Goal: Find contact information: Find contact information

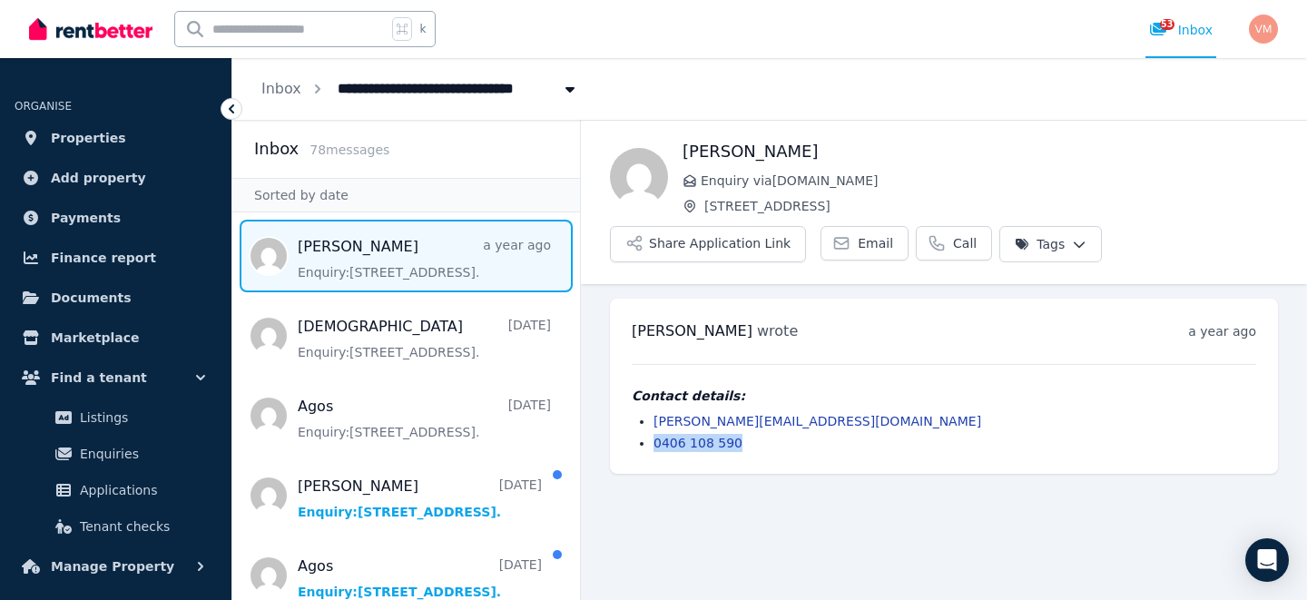
drag, startPoint x: 738, startPoint y: 443, endPoint x: 647, endPoint y: 442, distance: 90.8
click at [646, 441] on ul "luca@theartofservice.com.au 0406 108 590" at bounding box center [944, 432] width 625 height 40
copy link "0406 108 590"
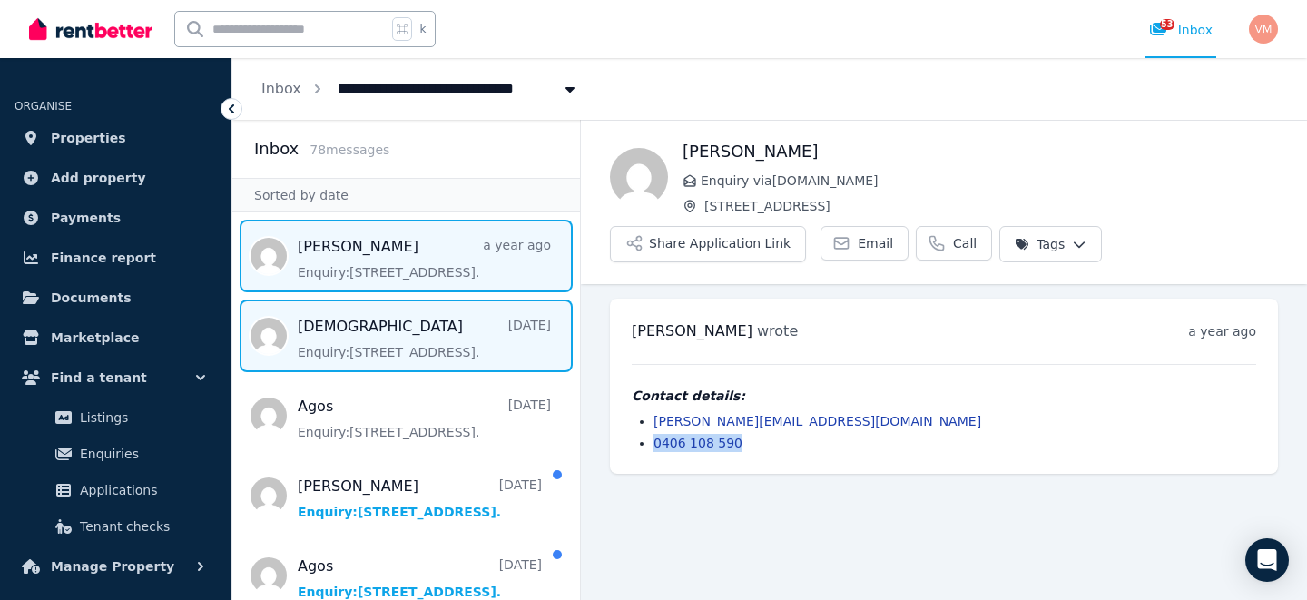
click at [392, 334] on span "Message list" at bounding box center [406, 336] width 348 height 73
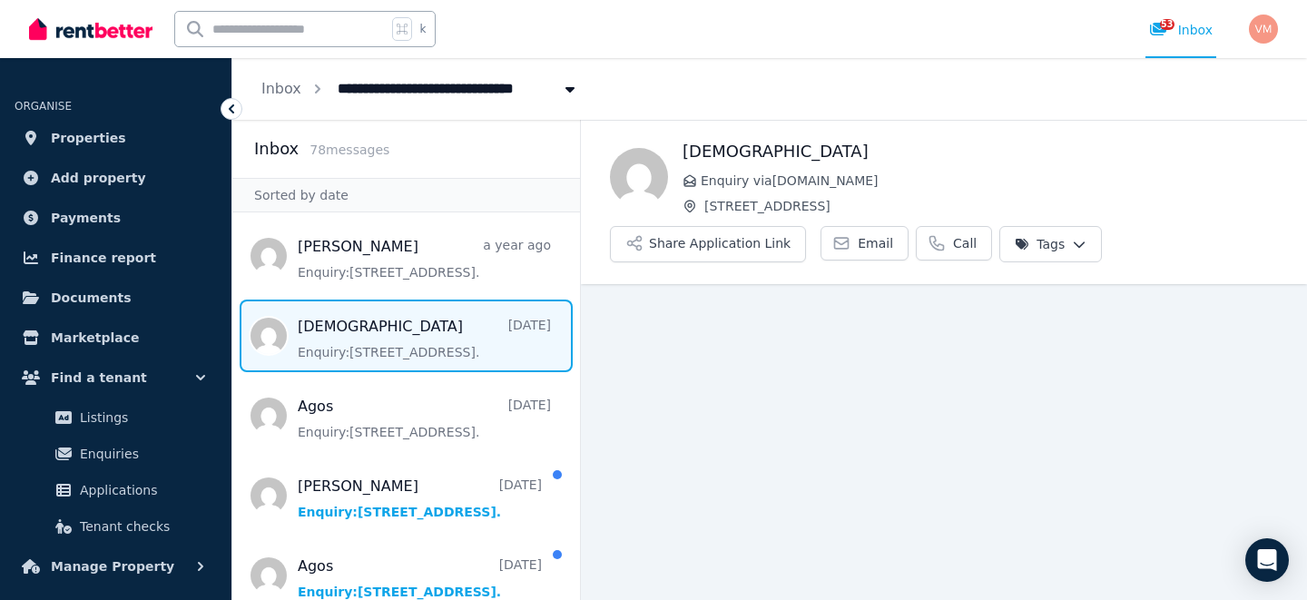
scroll to position [23, 0]
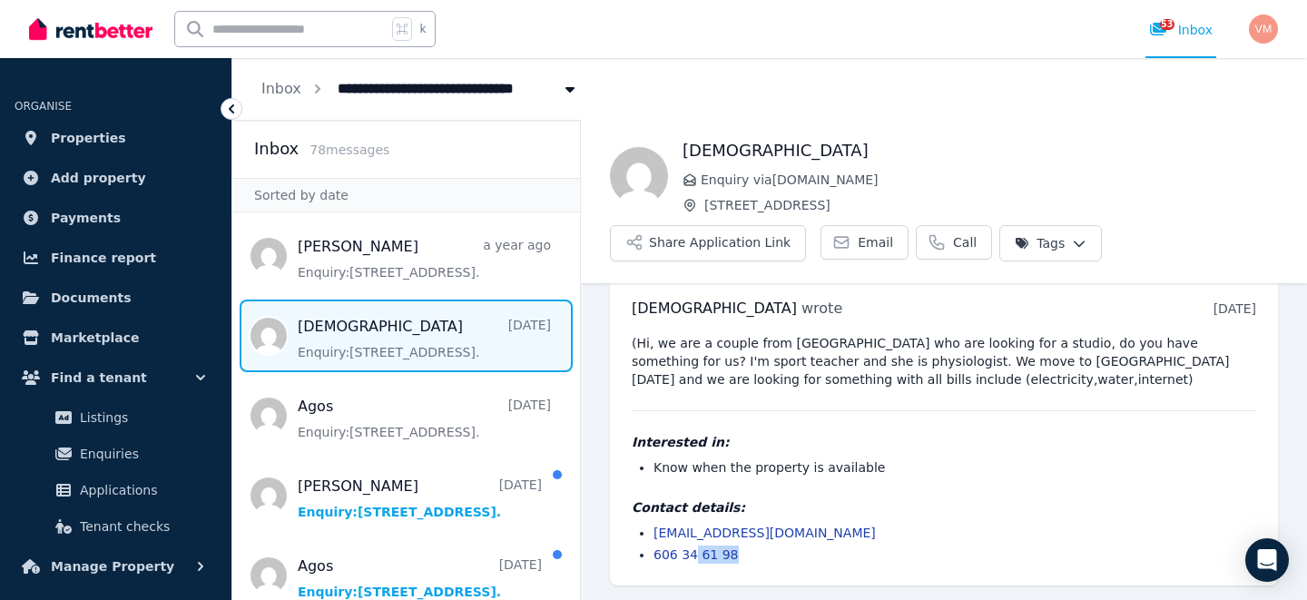
drag, startPoint x: 736, startPoint y: 557, endPoint x: 694, endPoint y: 557, distance: 42.7
click at [694, 557] on li "606 34 61 98" at bounding box center [955, 555] width 603 height 18
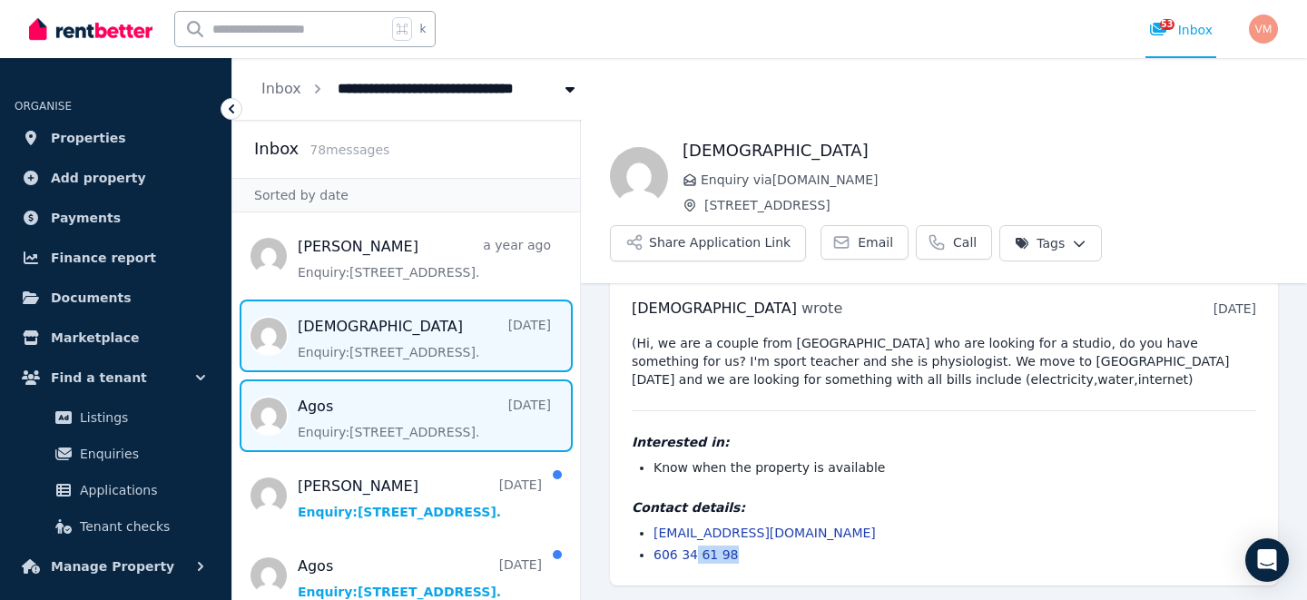
click at [395, 425] on span "Message list" at bounding box center [406, 416] width 348 height 73
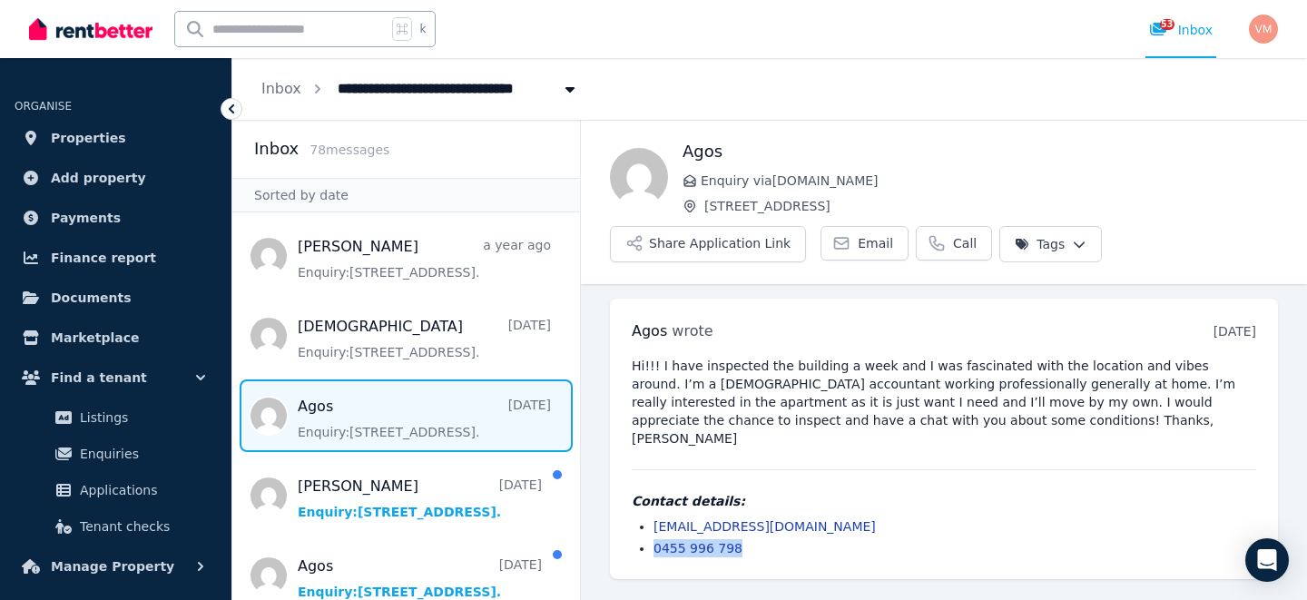
drag, startPoint x: 744, startPoint y: 548, endPoint x: 651, endPoint y: 548, distance: 92.6
click at [651, 548] on ul "agosmorales@hotmail.com 0455 996 798" at bounding box center [944, 538] width 625 height 40
copy link "0455 996 798"
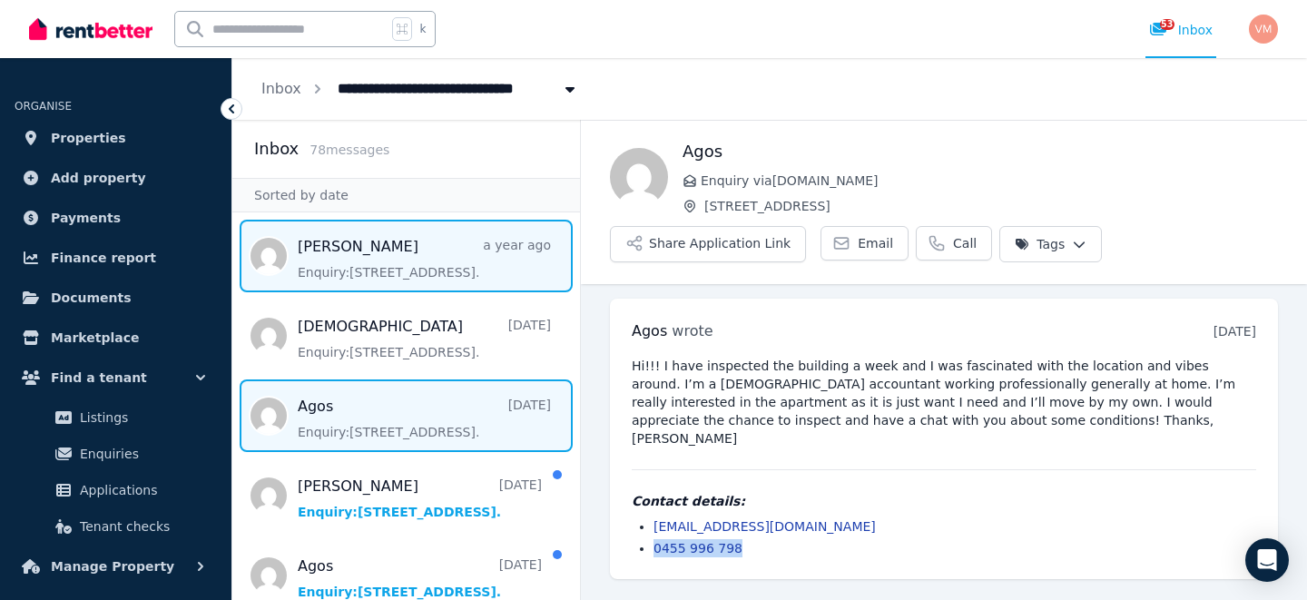
click at [361, 259] on span "Message list" at bounding box center [406, 256] width 348 height 73
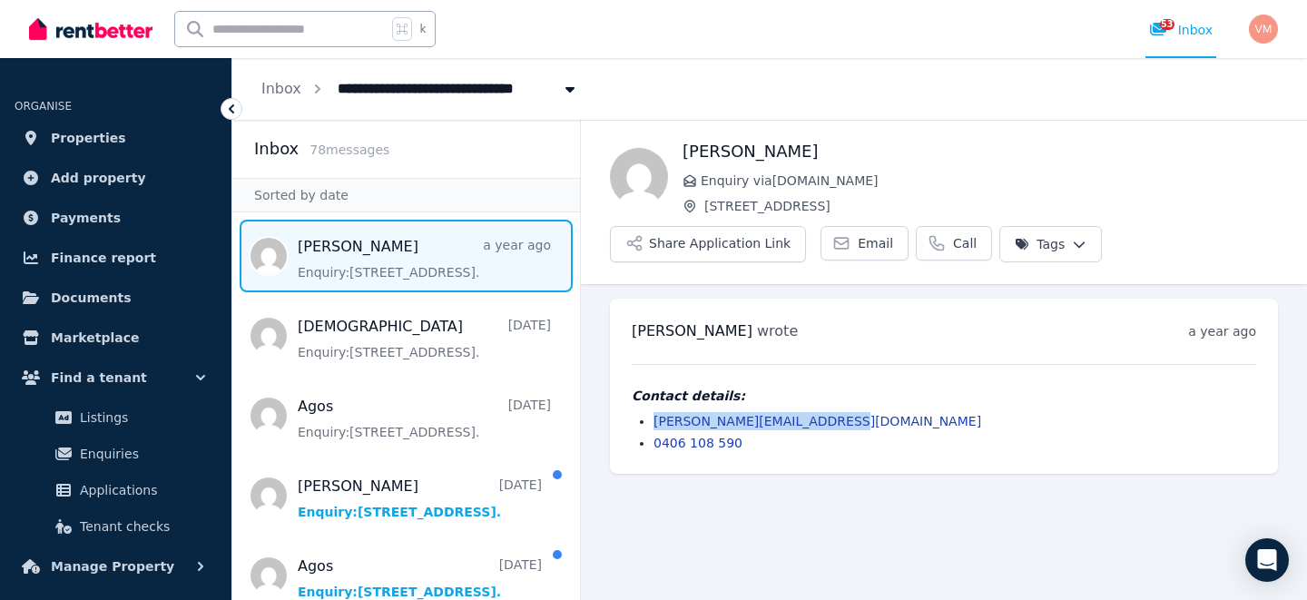
drag, startPoint x: 836, startPoint y: 416, endPoint x: 693, endPoint y: 407, distance: 143.7
click at [693, 407] on div "Contact details: luca@theartofservice.com.au 0406 108 590" at bounding box center [944, 419] width 625 height 65
copy link "luca@theartofservice.com.au"
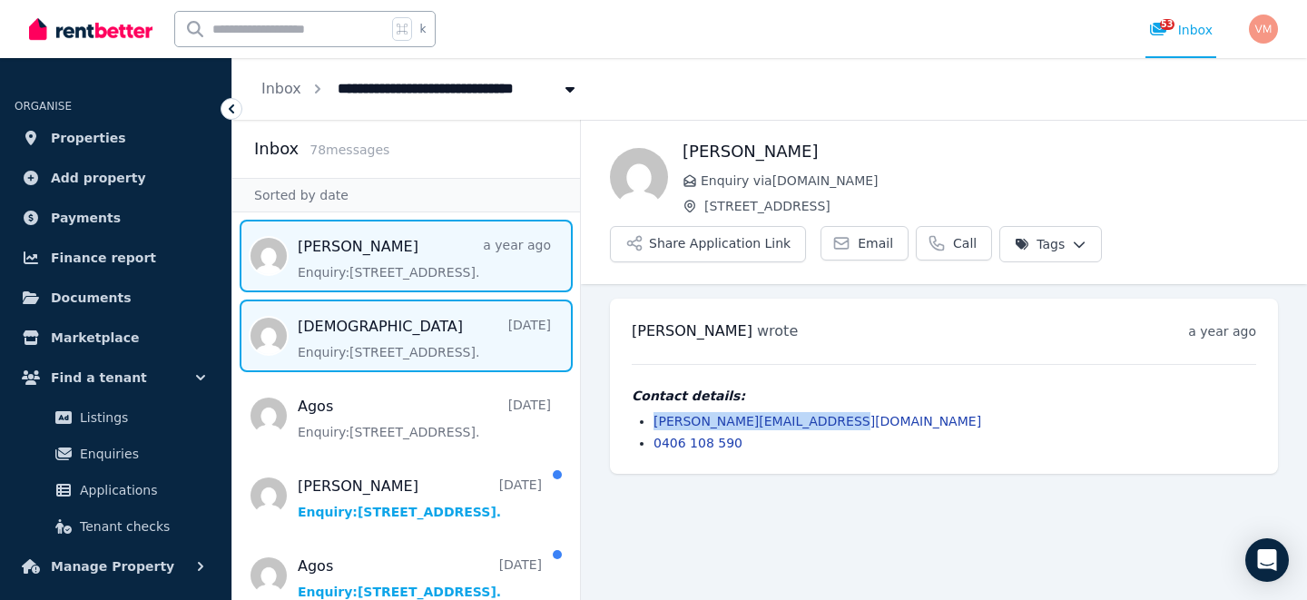
click at [439, 339] on span "Message list" at bounding box center [406, 336] width 348 height 73
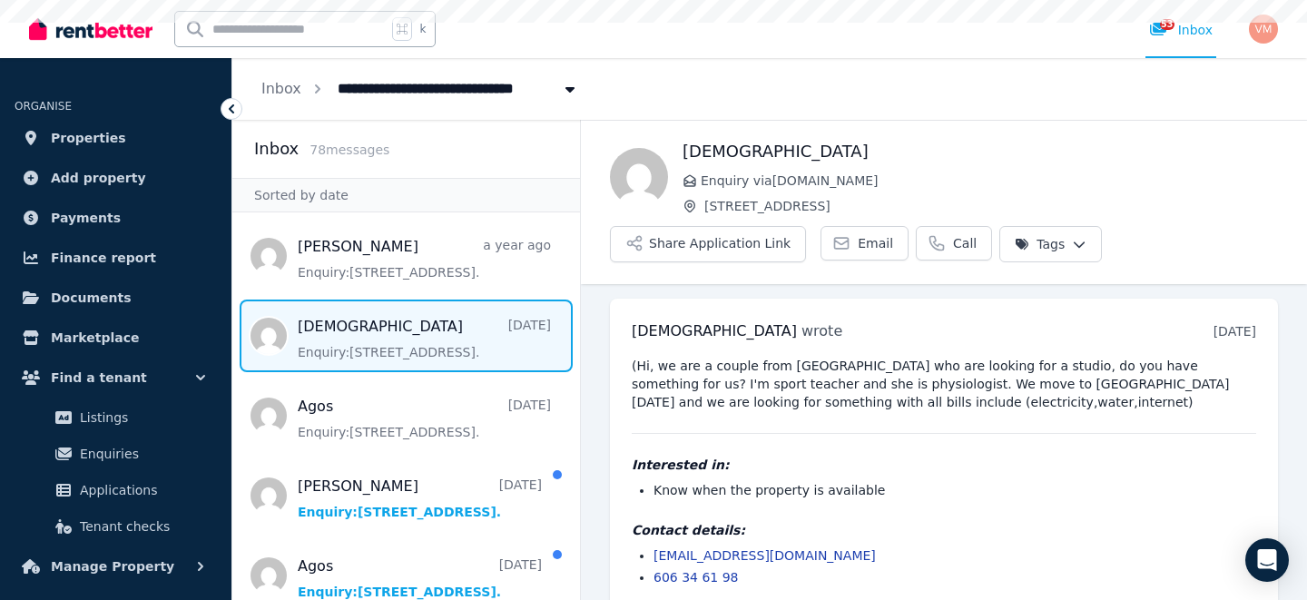
scroll to position [23, 0]
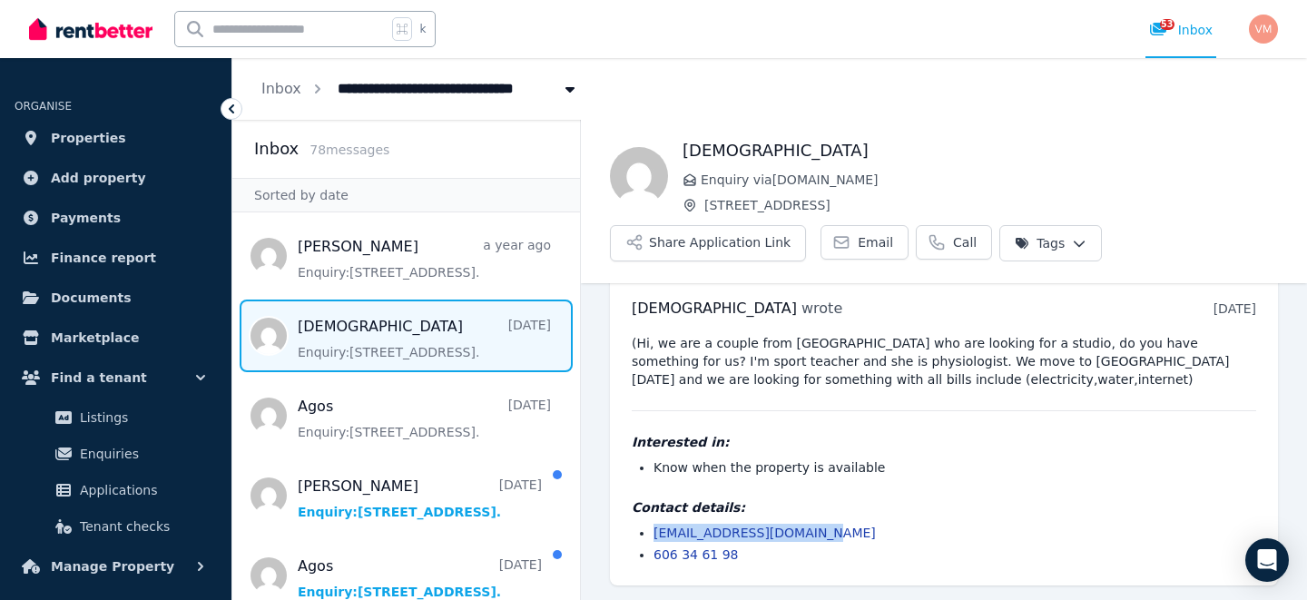
drag, startPoint x: 824, startPoint y: 533, endPoint x: 652, endPoint y: 529, distance: 172.6
click at [652, 529] on ul "jesusitoladera@gmail.com 606 34 61 98" at bounding box center [944, 544] width 625 height 40
copy link "jesusitoladera@gmail.com"
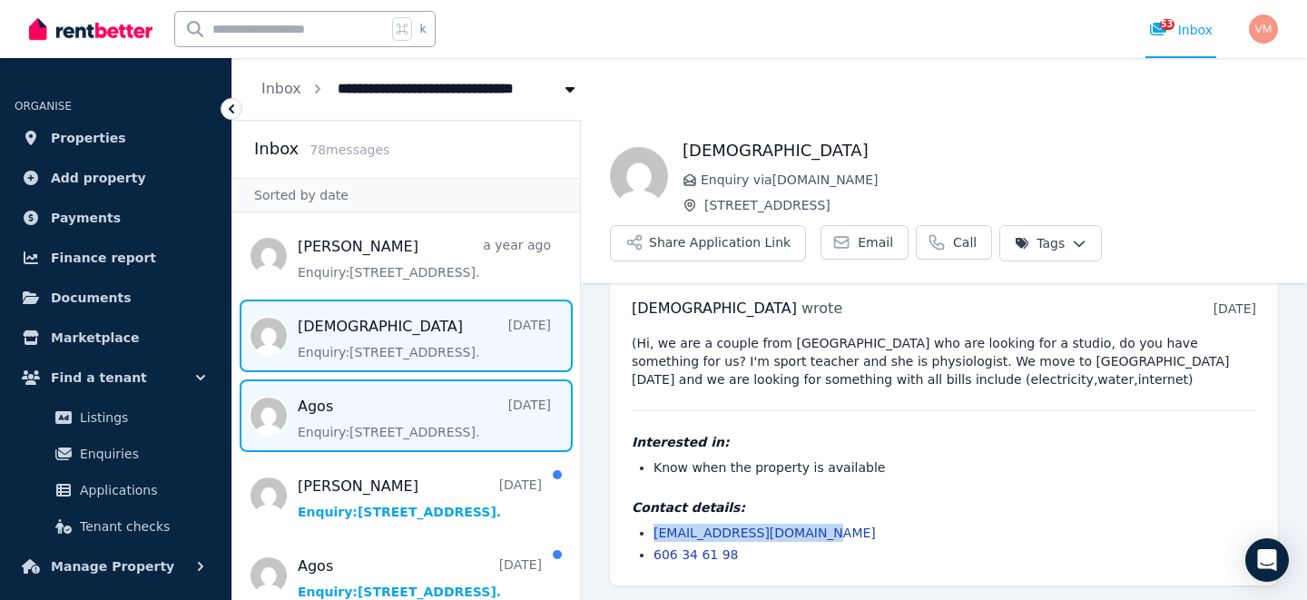
click at [384, 414] on span "Message list" at bounding box center [406, 416] width 348 height 73
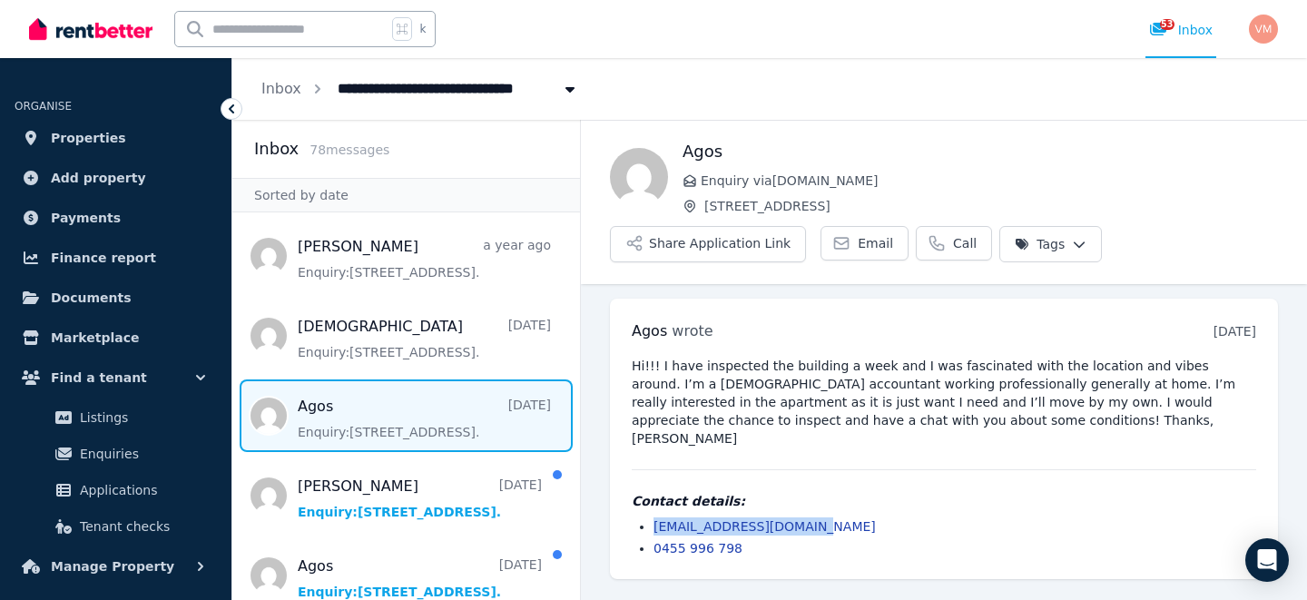
drag, startPoint x: 822, startPoint y: 528, endPoint x: 648, endPoint y: 527, distance: 173.4
click at [648, 527] on ul "agosmorales@hotmail.com 0455 996 798" at bounding box center [944, 538] width 625 height 40
copy link "agosmorales@hotmail.com"
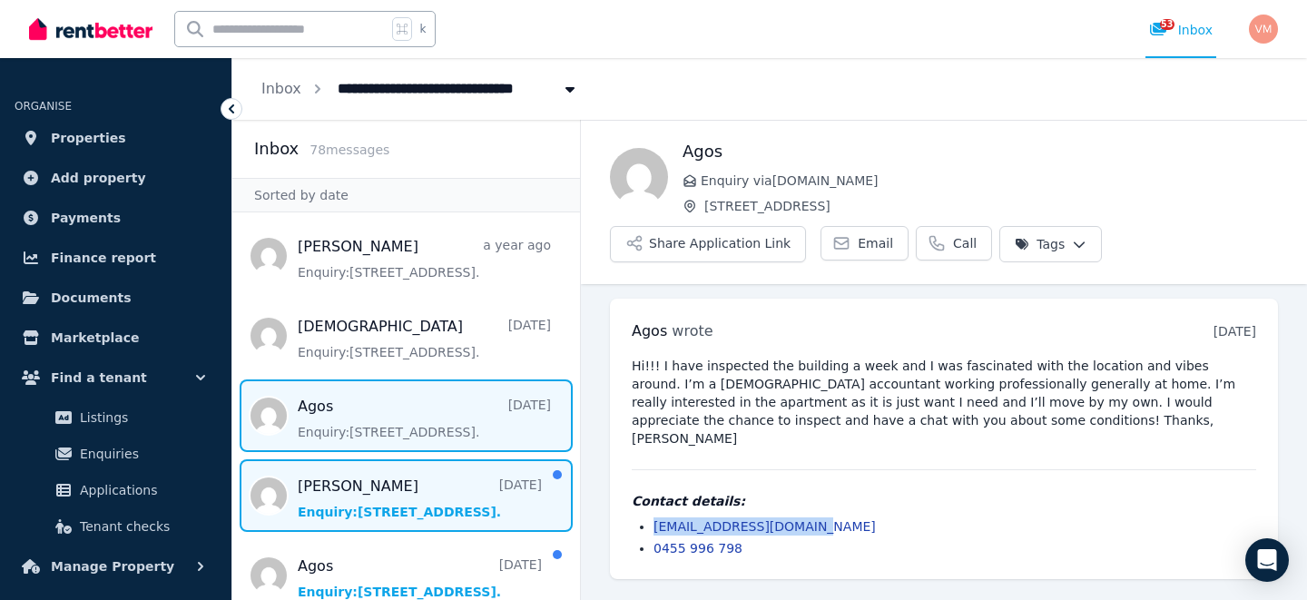
click at [352, 508] on span "Message list" at bounding box center [406, 495] width 348 height 73
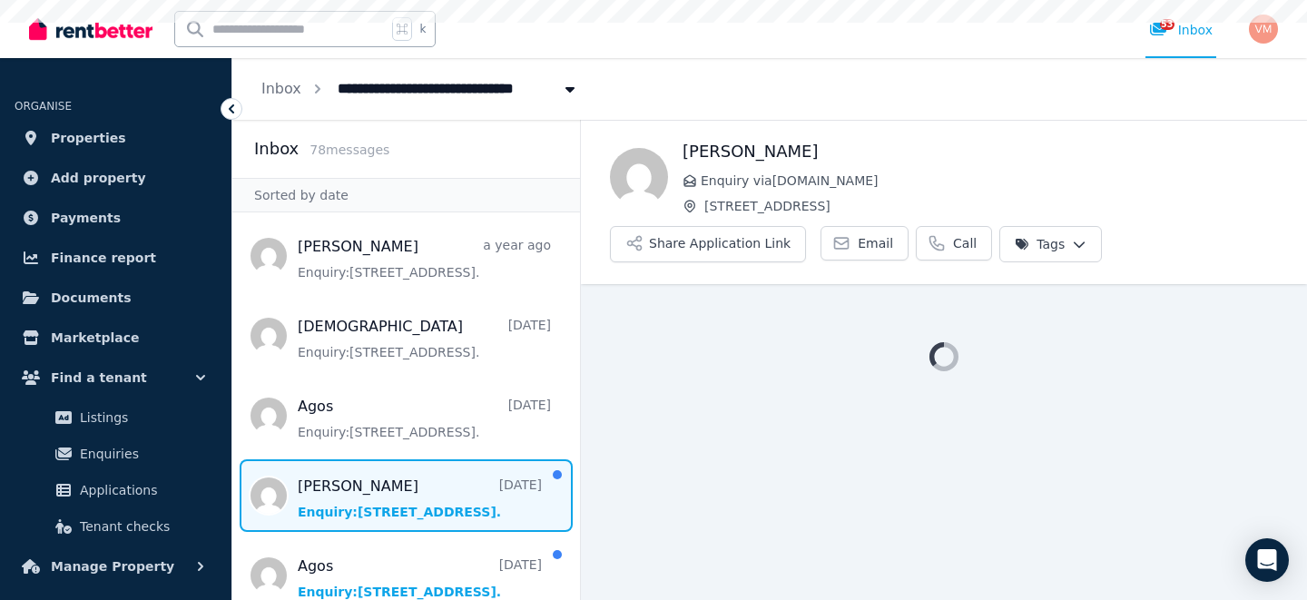
click at [352, 508] on span "Message list" at bounding box center [406, 495] width 348 height 73
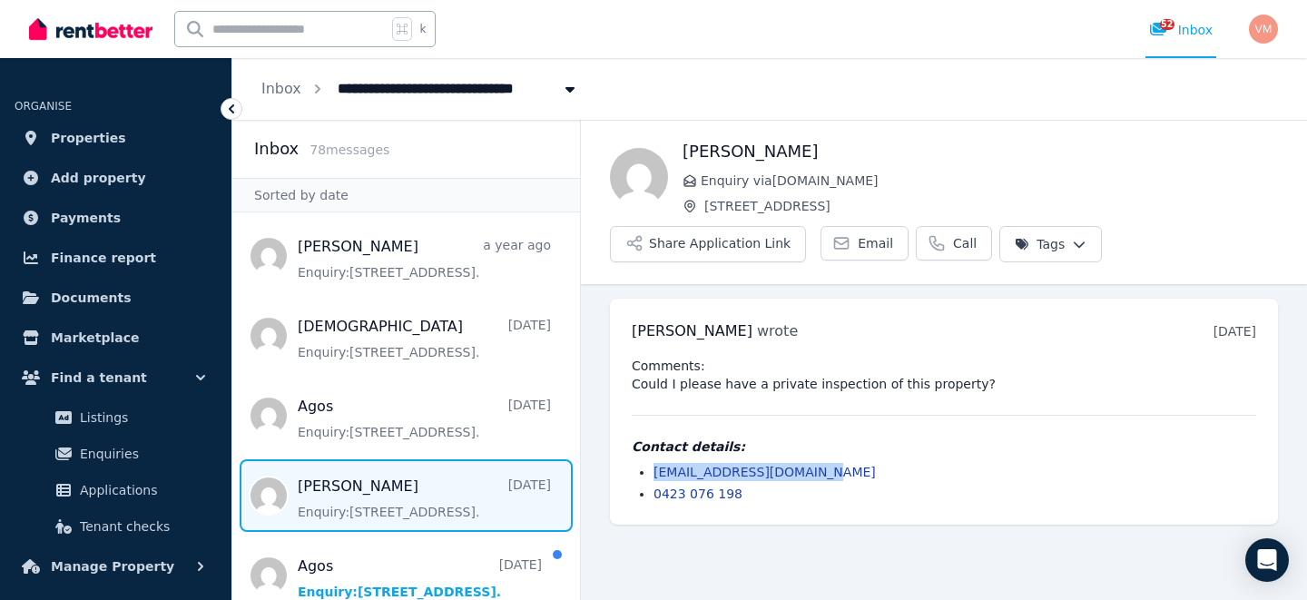
drag, startPoint x: 825, startPoint y: 469, endPoint x: 653, endPoint y: 467, distance: 172.5
click at [654, 467] on li "sarahsimons222@gmail.com" at bounding box center [955, 472] width 603 height 18
copy link "sarahsimons222@gmail.com"
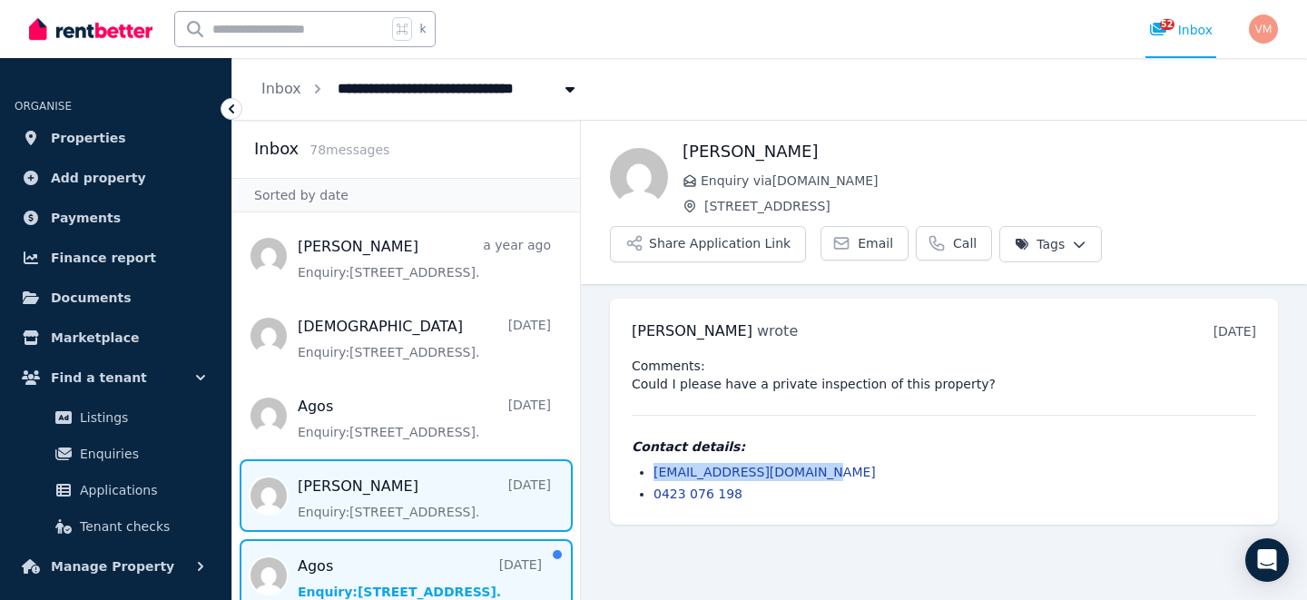
click at [373, 578] on span "Message list" at bounding box center [406, 575] width 348 height 73
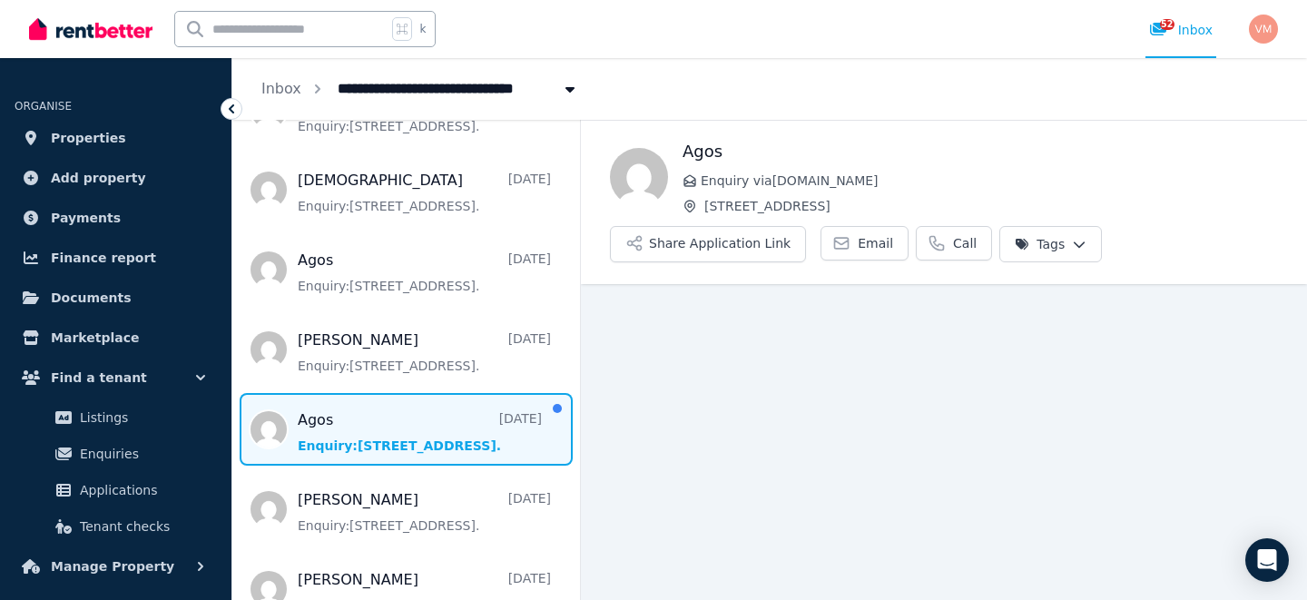
scroll to position [334, 0]
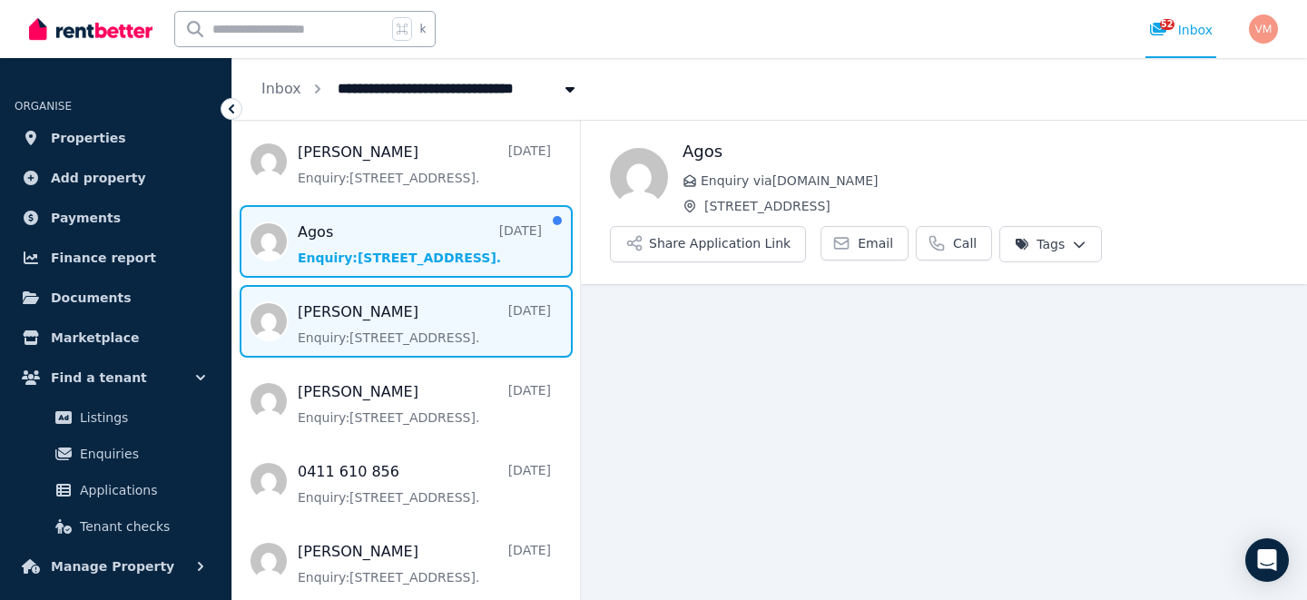
click at [429, 324] on span "Message list" at bounding box center [406, 321] width 348 height 73
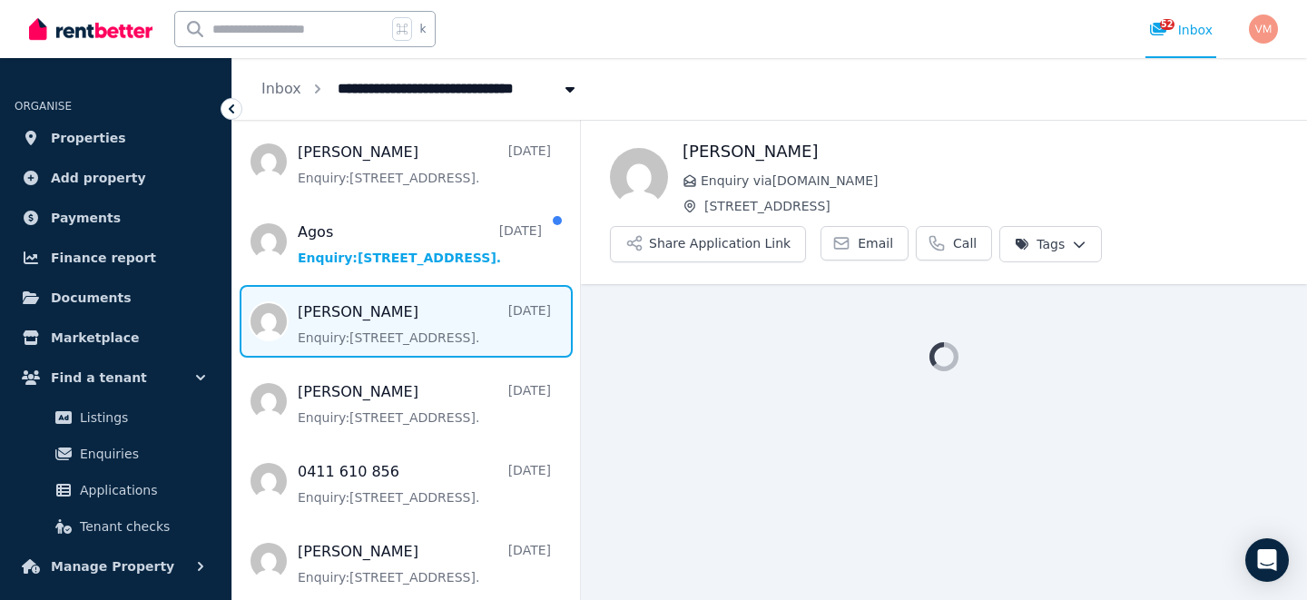
click at [429, 324] on span "Message list" at bounding box center [406, 321] width 348 height 73
click at [449, 316] on span "Message list" at bounding box center [406, 321] width 348 height 73
click at [413, 321] on span "Message list" at bounding box center [406, 321] width 348 height 73
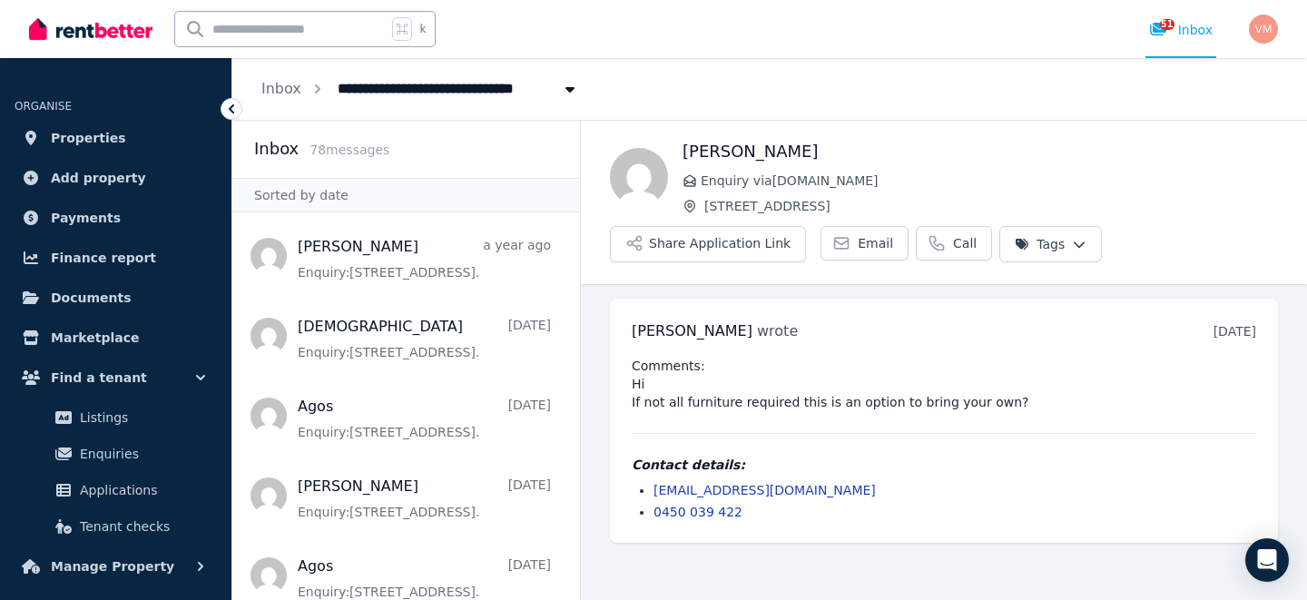
drag, startPoint x: 895, startPoint y: 495, endPoint x: 708, endPoint y: 485, distance: 187.3
click at [708, 485] on li "[EMAIL_ADDRESS][DOMAIN_NAME]" at bounding box center [955, 490] width 603 height 18
drag, startPoint x: 894, startPoint y: 488, endPoint x: 656, endPoint y: 490, distance: 237.9
drag, startPoint x: 917, startPoint y: 496, endPoint x: 893, endPoint y: 492, distance: 23.9
click at [917, 496] on li "[EMAIL_ADDRESS][DOMAIN_NAME]" at bounding box center [955, 490] width 603 height 18
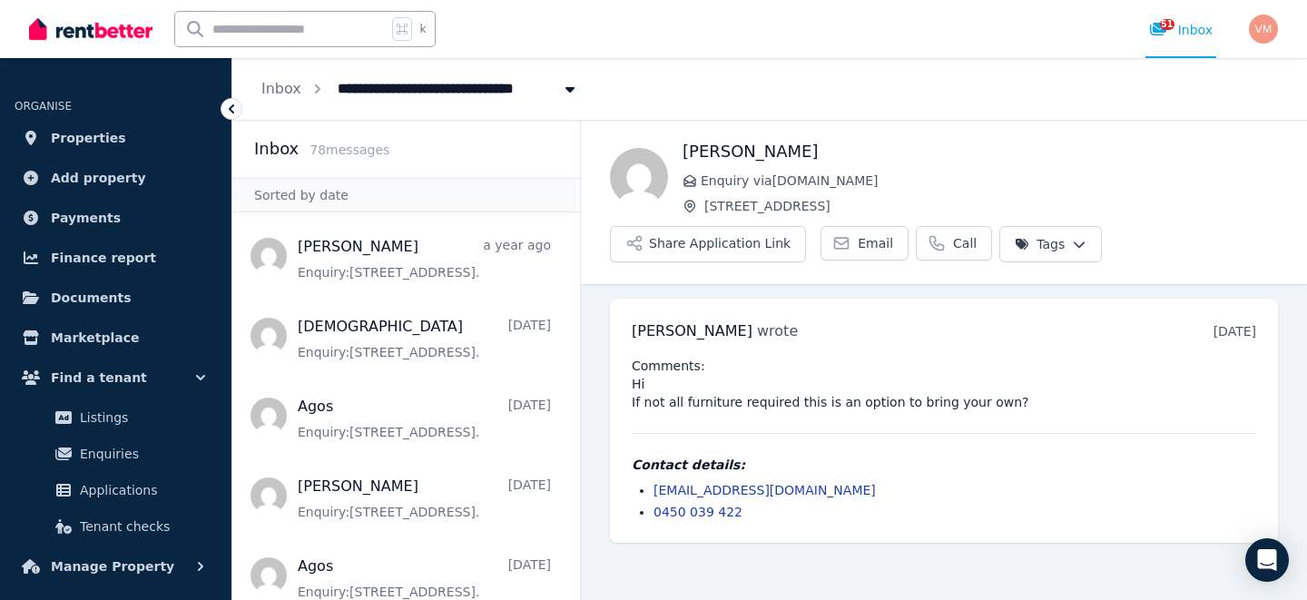
click at [899, 491] on li "[EMAIL_ADDRESS][DOMAIN_NAME]" at bounding box center [955, 490] width 603 height 18
click at [889, 490] on li "[EMAIL_ADDRESS][DOMAIN_NAME]" at bounding box center [955, 490] width 603 height 18
drag, startPoint x: 893, startPoint y: 492, endPoint x: 905, endPoint y: 489, distance: 12.1
click at [751, 487] on li "[EMAIL_ADDRESS][DOMAIN_NAME]" at bounding box center [955, 490] width 603 height 18
click at [790, 498] on ul "wn82zpznf7@privaterelay.appleid.com 0450 039 422" at bounding box center [944, 501] width 625 height 40
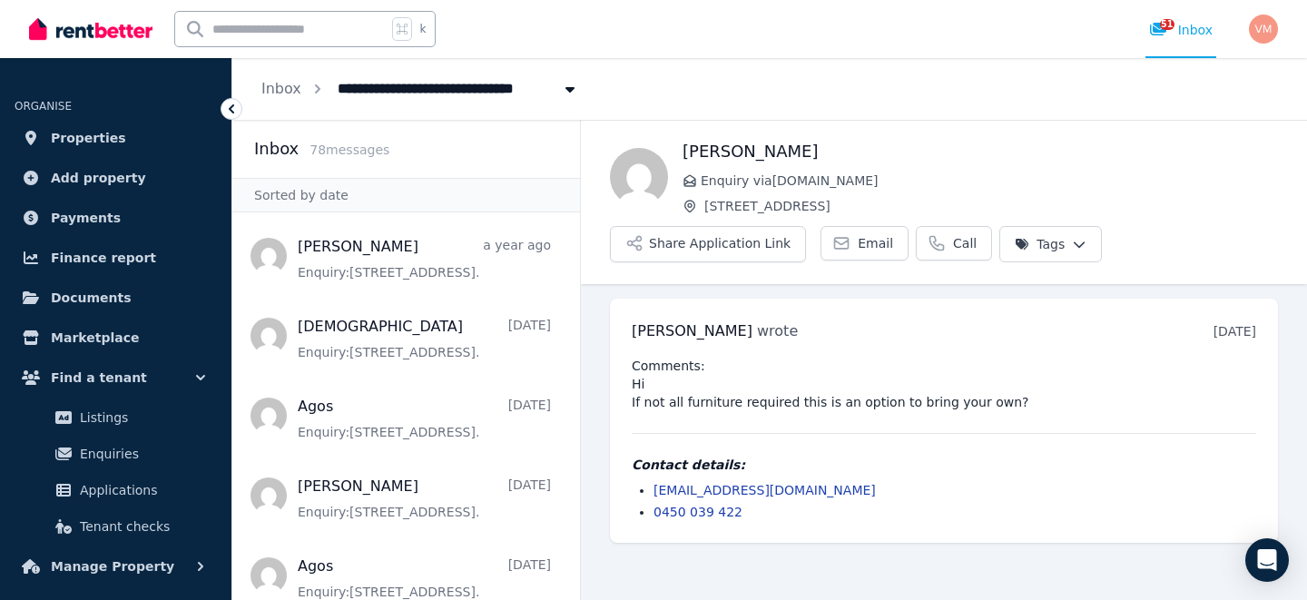
click at [800, 519] on li "0450 039 422" at bounding box center [955, 512] width 603 height 18
drag, startPoint x: 883, startPoint y: 490, endPoint x: 690, endPoint y: 479, distance: 192.8
click at [690, 479] on div "Contact details: wn82zpznf7@privaterelay.appleid.com 0450 039 422" at bounding box center [944, 488] width 625 height 65
click at [697, 498] on li "[EMAIL_ADDRESS][DOMAIN_NAME]" at bounding box center [955, 490] width 603 height 18
click at [697, 495] on link "[EMAIL_ADDRESS][DOMAIN_NAME]" at bounding box center [765, 490] width 222 height 15
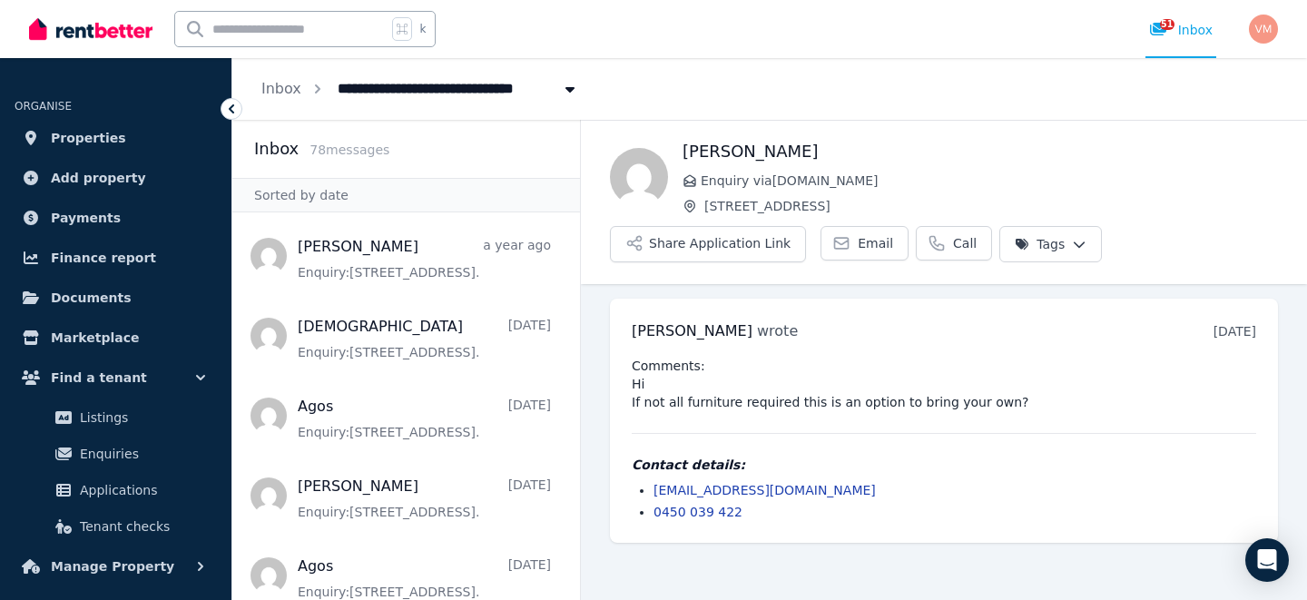
click at [697, 490] on link "[EMAIL_ADDRESS][DOMAIN_NAME]" at bounding box center [765, 490] width 222 height 15
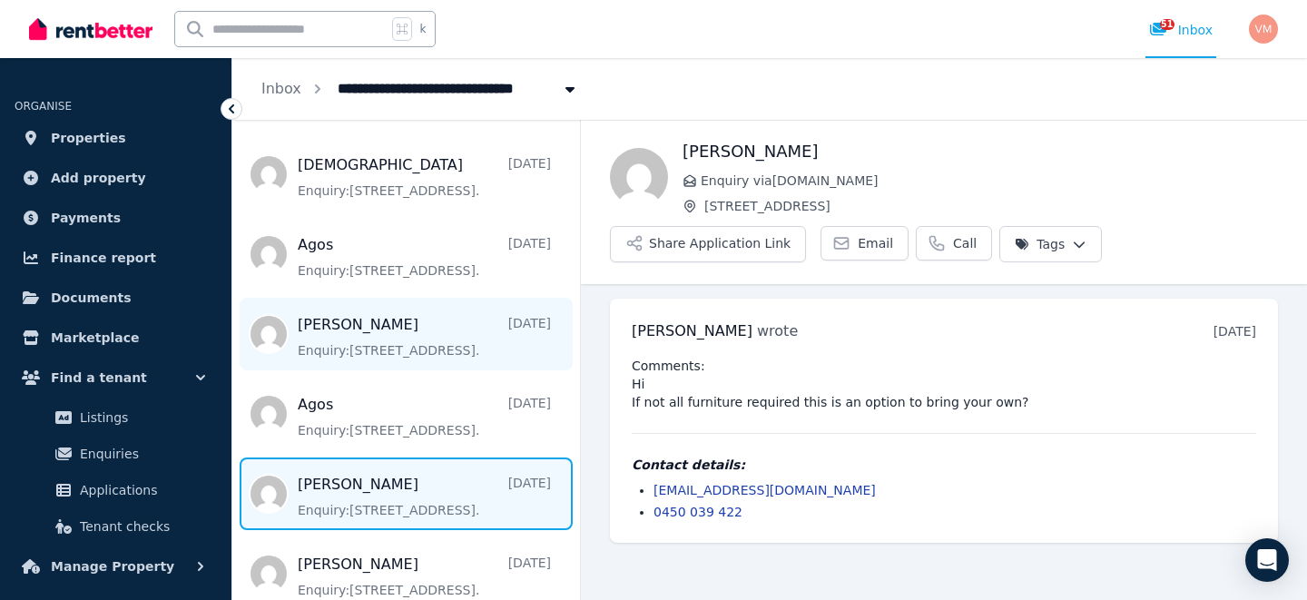
scroll to position [209, 0]
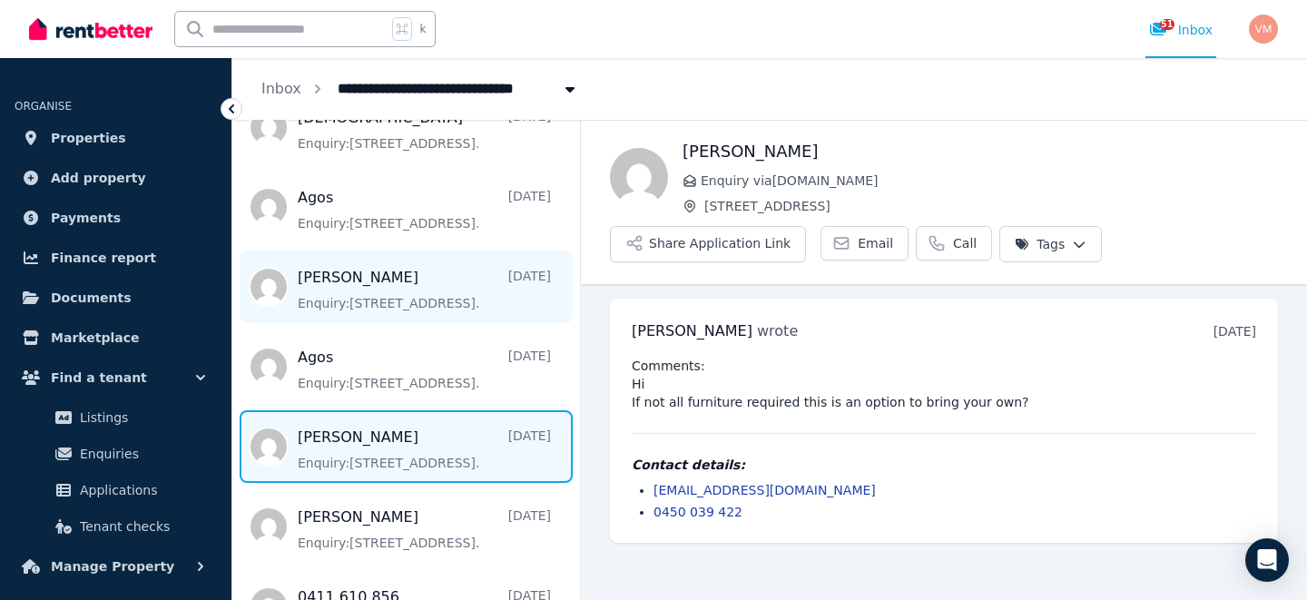
click at [1197, 144] on h1 "[PERSON_NAME]" at bounding box center [981, 151] width 596 height 25
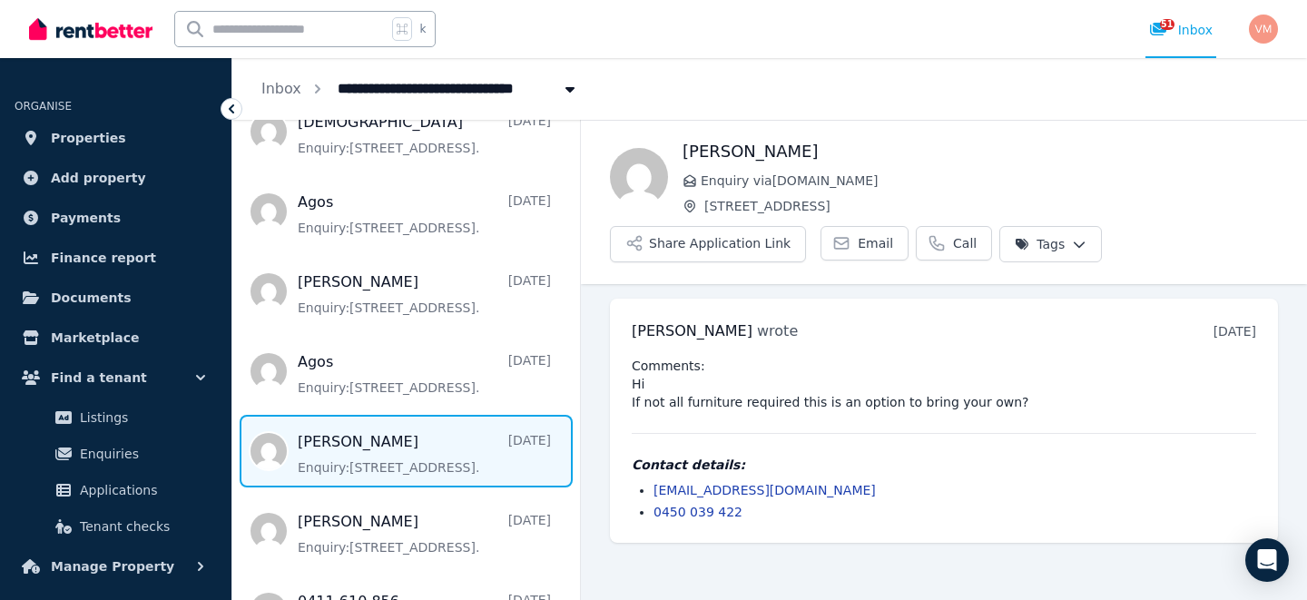
scroll to position [197, 0]
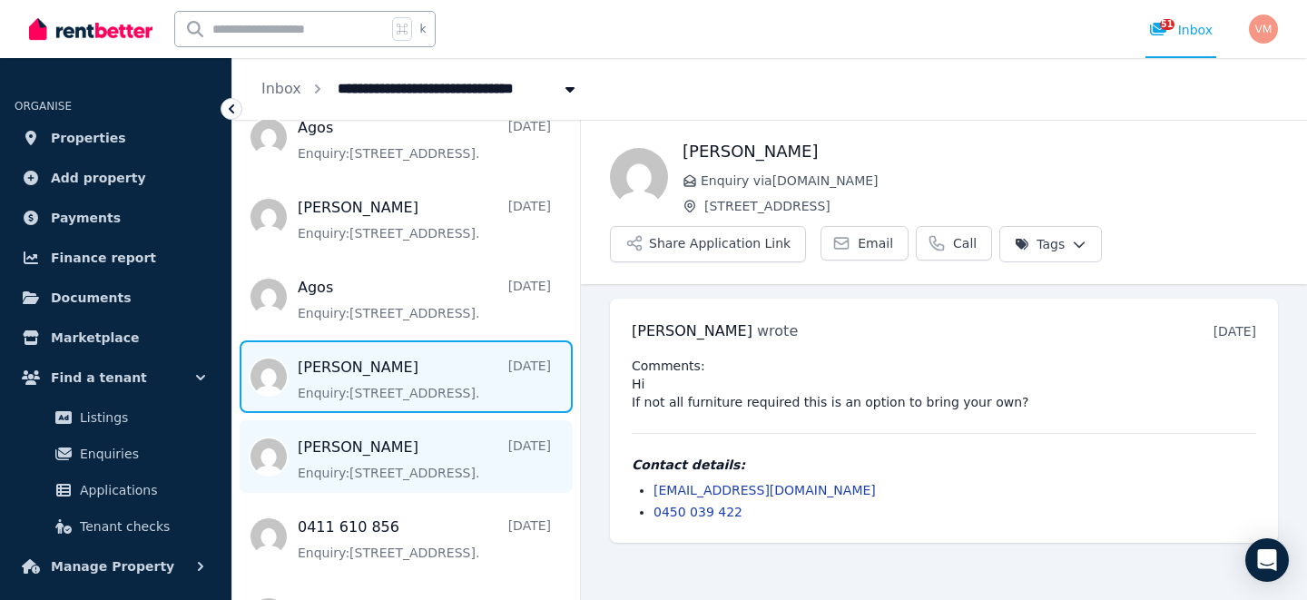
scroll to position [203, 0]
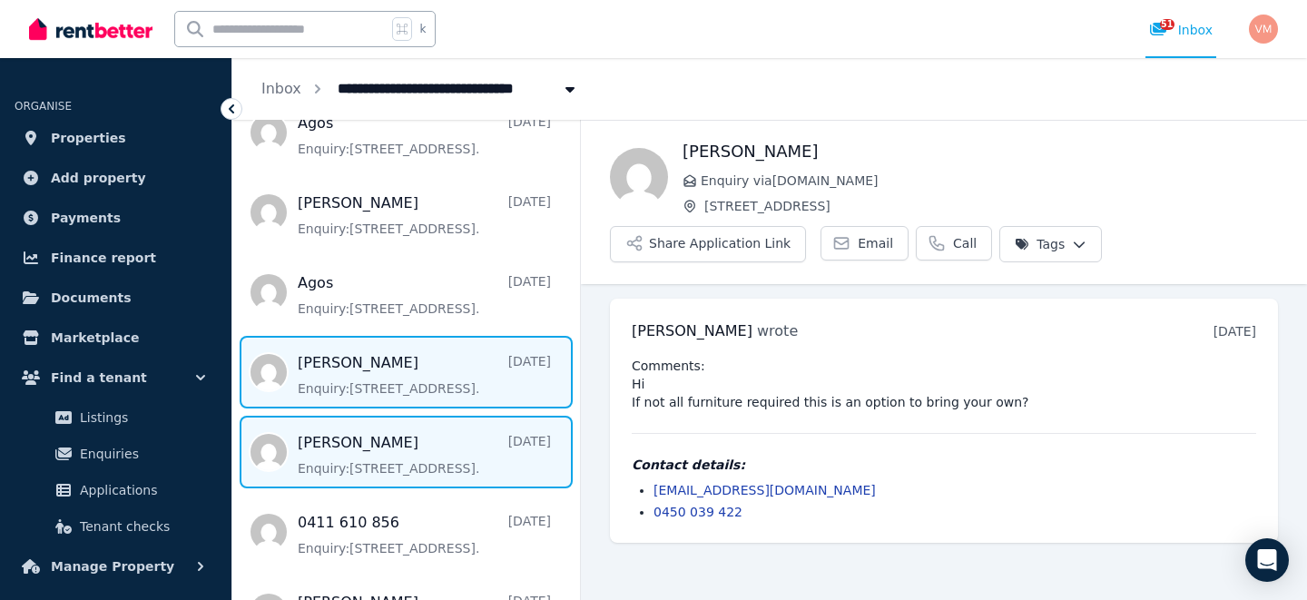
click at [370, 456] on span "Message list" at bounding box center [406, 452] width 348 height 73
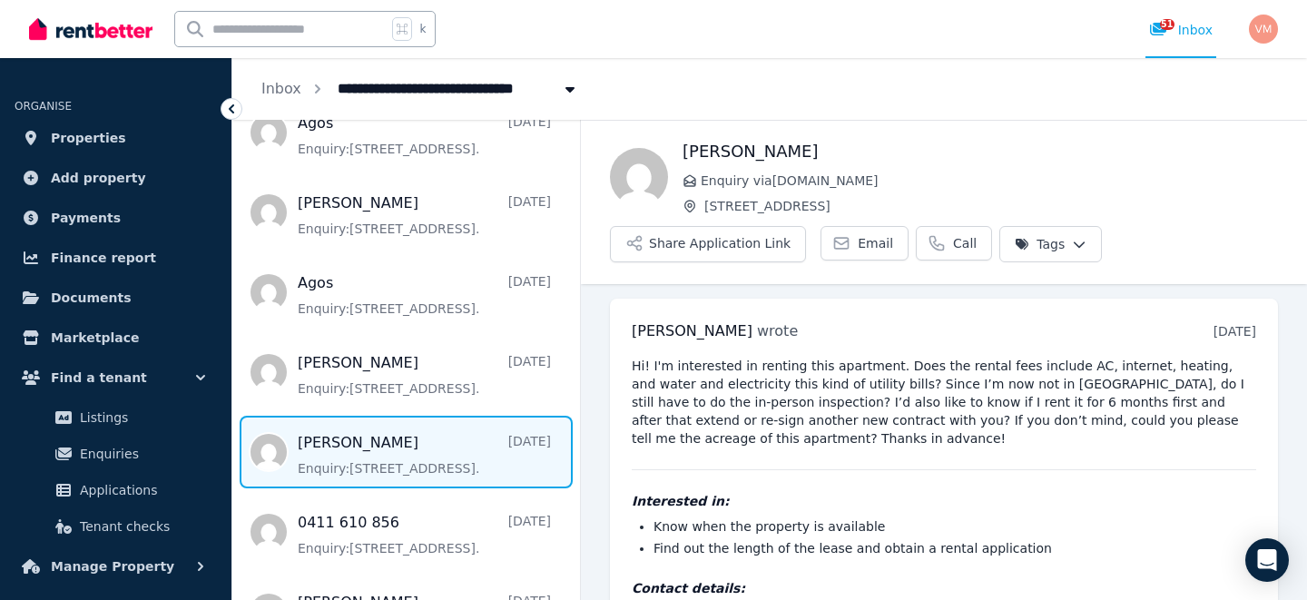
scroll to position [81, 0]
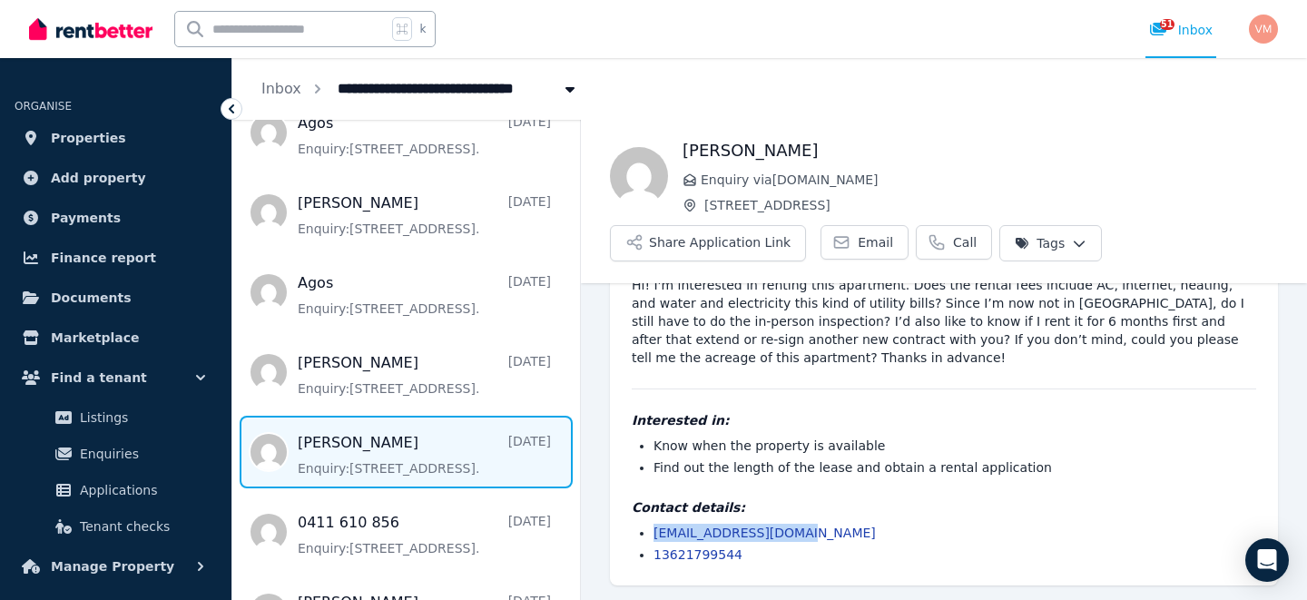
drag, startPoint x: 803, startPoint y: 534, endPoint x: 646, endPoint y: 531, distance: 157.1
click at [654, 531] on li "[EMAIL_ADDRESS][DOMAIN_NAME]" at bounding box center [955, 533] width 603 height 18
copy link "[EMAIL_ADDRESS][DOMAIN_NAME]"
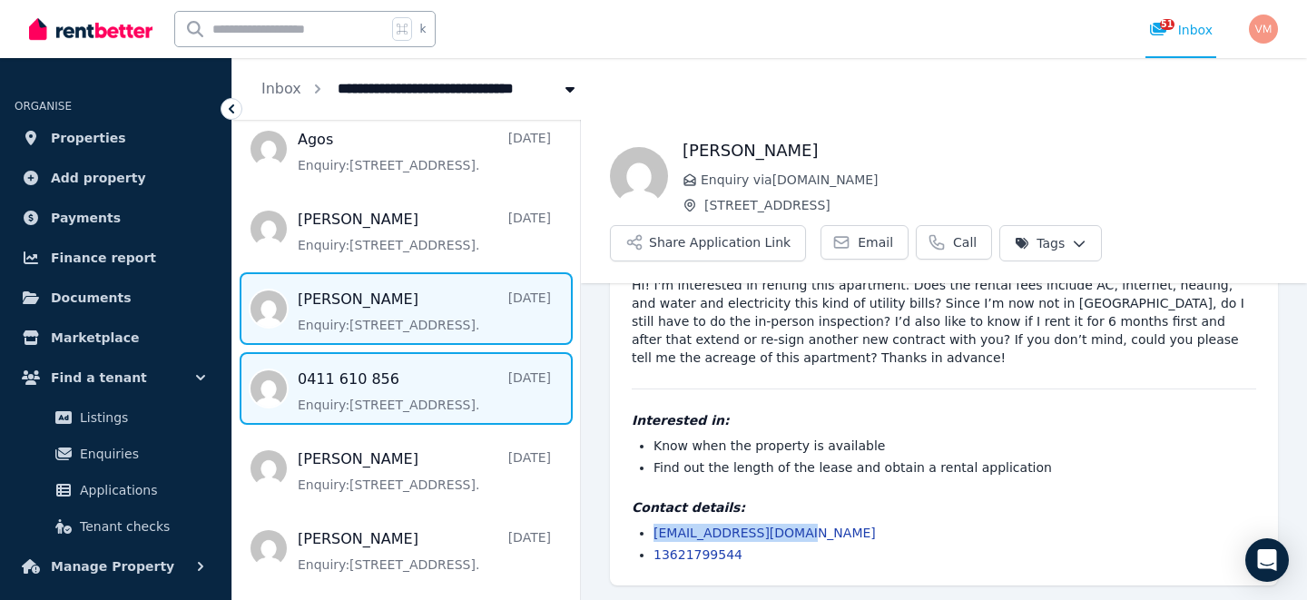
click at [336, 383] on span "Message list" at bounding box center [406, 388] width 348 height 73
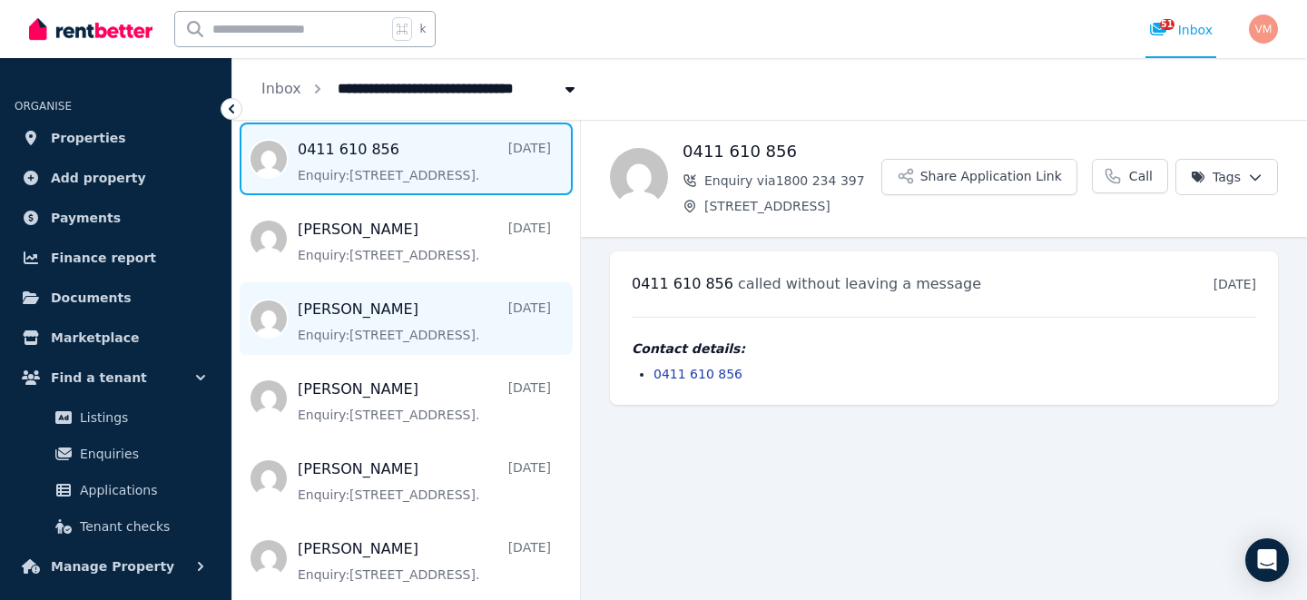
scroll to position [589, 0]
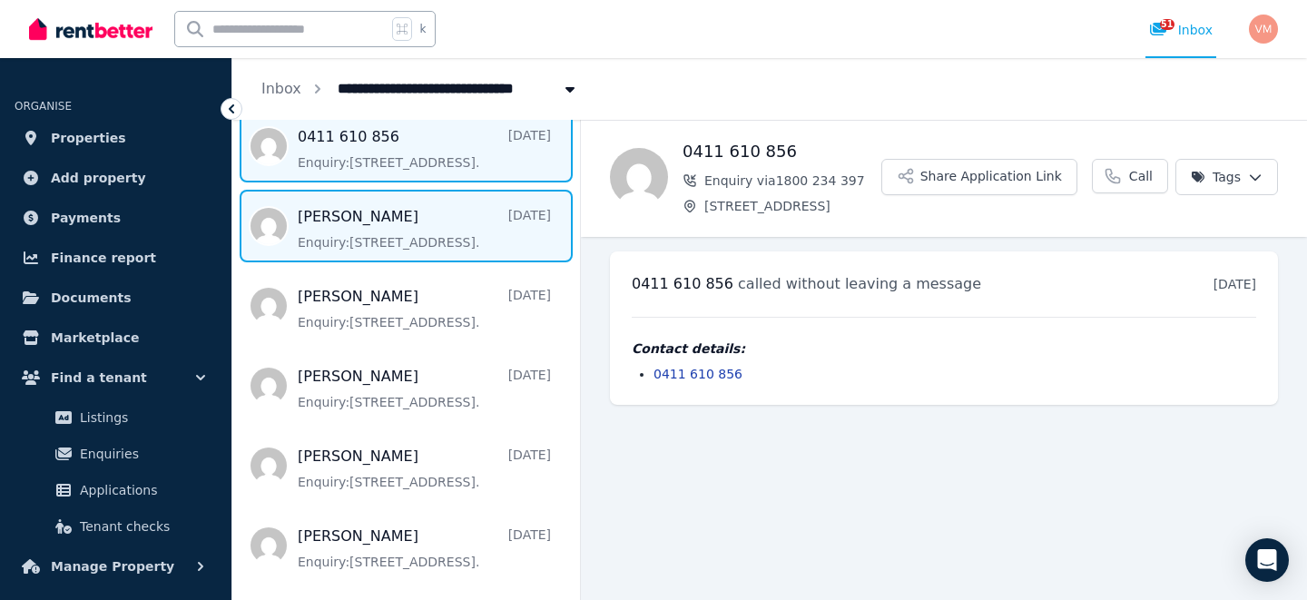
click at [437, 218] on span "Message list" at bounding box center [406, 226] width 348 height 73
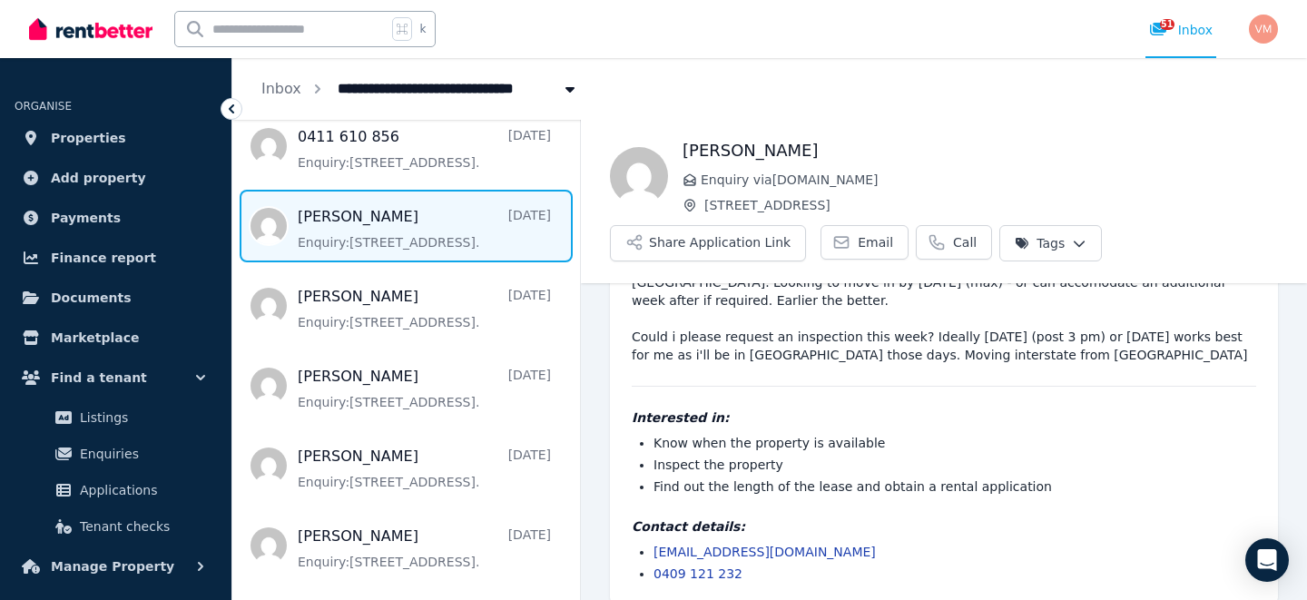
scroll to position [103, 0]
drag, startPoint x: 848, startPoint y: 531, endPoint x: 642, endPoint y: 531, distance: 206.1
click at [654, 542] on li "[EMAIL_ADDRESS][DOMAIN_NAME]" at bounding box center [955, 551] width 603 height 18
copy link "[EMAIL_ADDRESS][DOMAIN_NAME]"
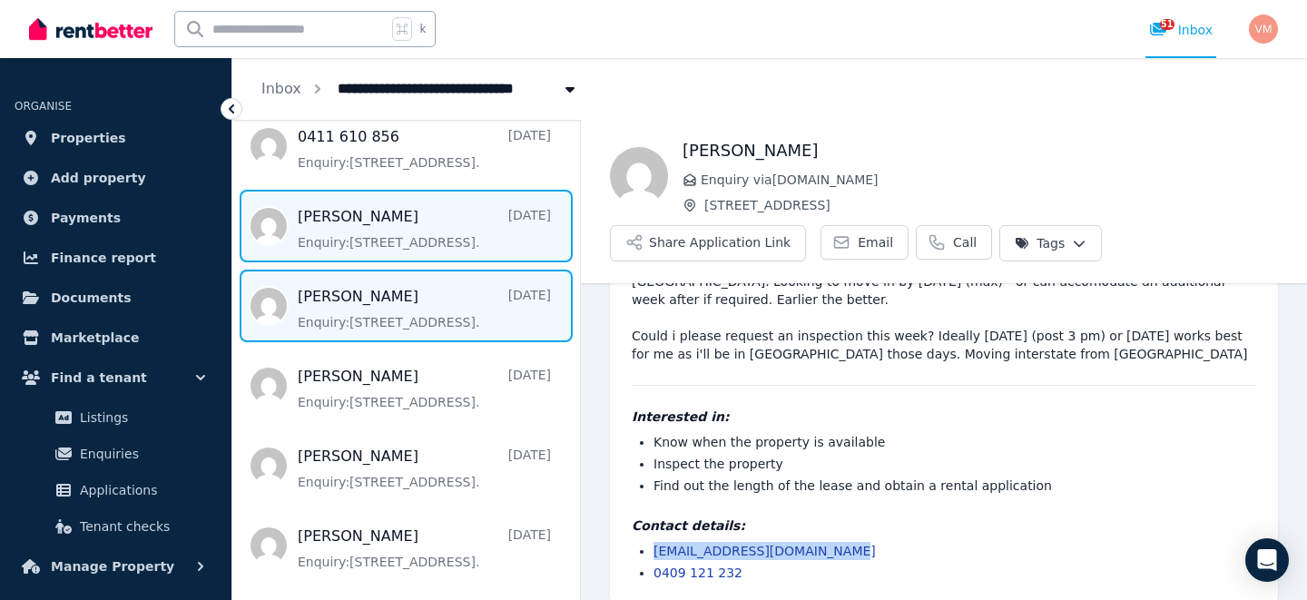
click at [367, 316] on span "Message list" at bounding box center [406, 306] width 348 height 73
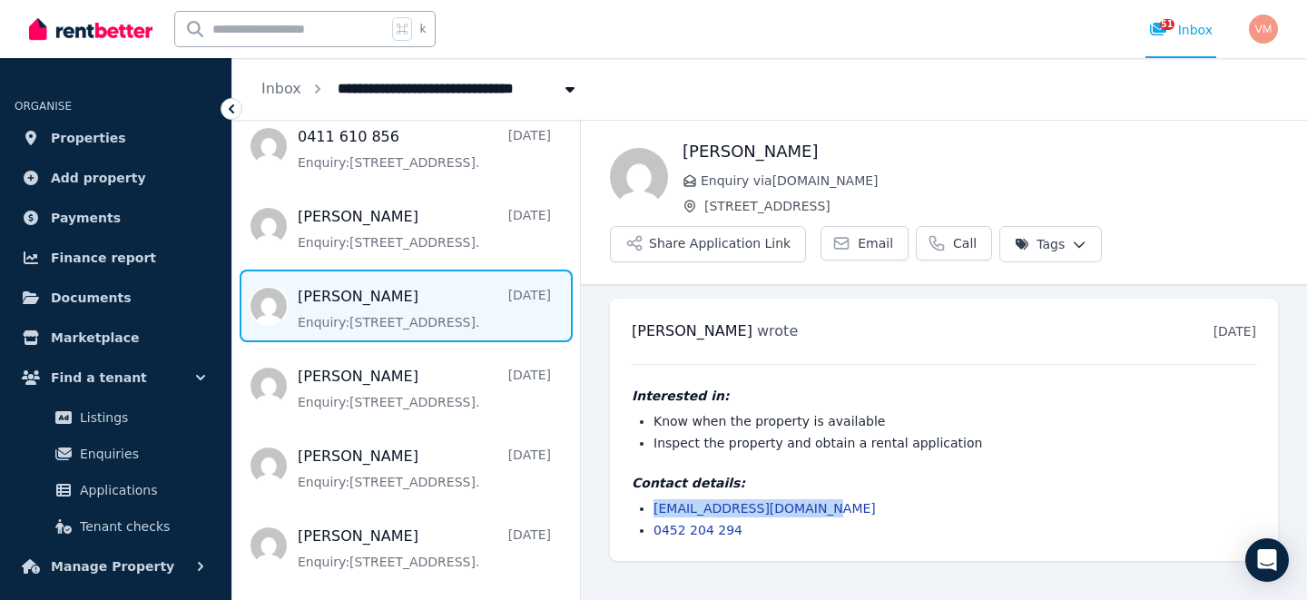
drag, startPoint x: 815, startPoint y: 508, endPoint x: 651, endPoint y: 508, distance: 164.3
click at [651, 508] on ul "[EMAIL_ADDRESS][DOMAIN_NAME] 0452 204 294" at bounding box center [944, 519] width 625 height 40
copy link "[EMAIL_ADDRESS][DOMAIN_NAME]"
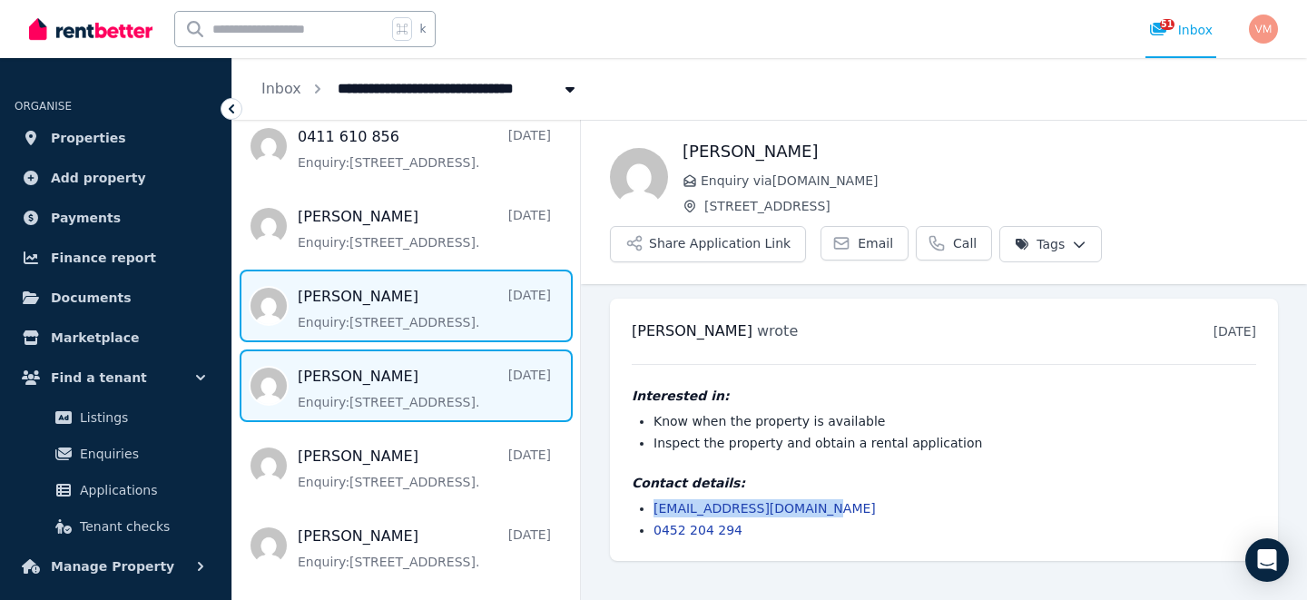
click at [391, 383] on span "Message list" at bounding box center [406, 386] width 348 height 73
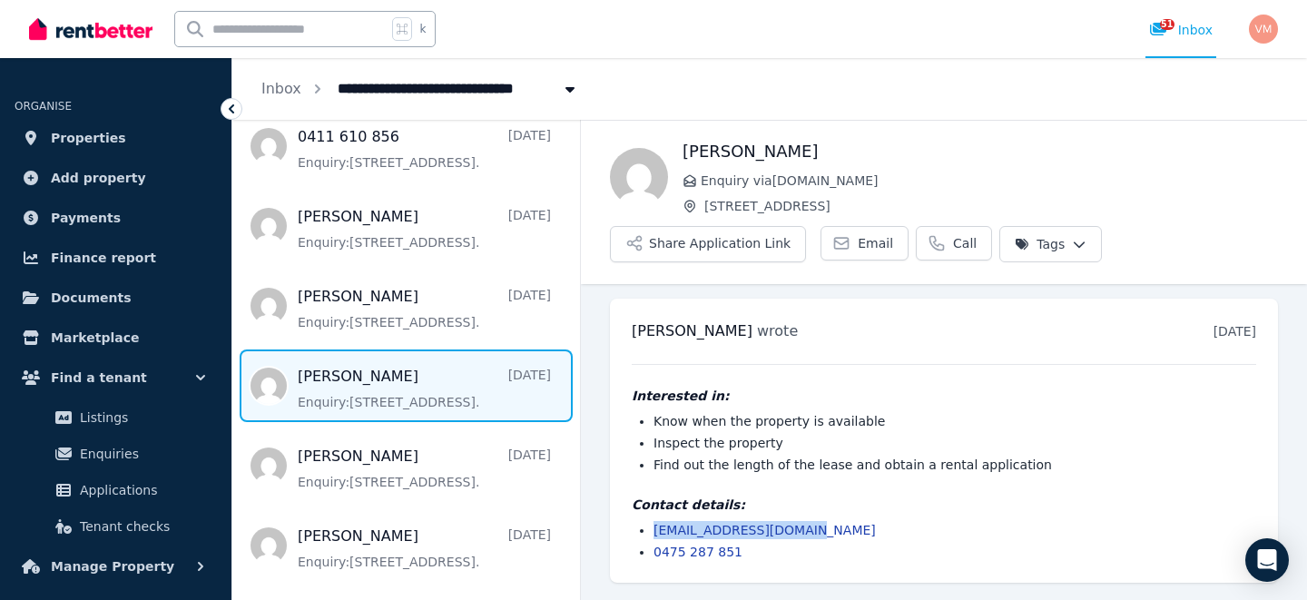
drag, startPoint x: 804, startPoint y: 532, endPoint x: 647, endPoint y: 538, distance: 156.3
click at [647, 538] on ul "[EMAIL_ADDRESS][DOMAIN_NAME] 0475 287 851" at bounding box center [944, 541] width 625 height 40
copy link "[EMAIL_ADDRESS][DOMAIN_NAME]"
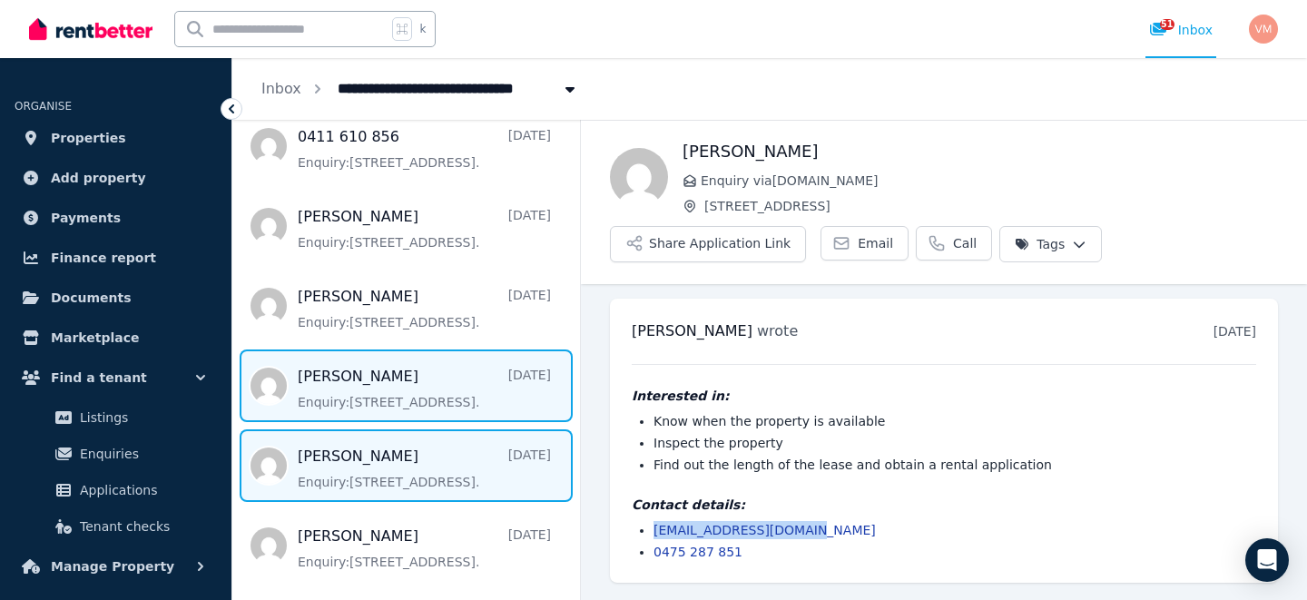
click at [301, 471] on span "Message list" at bounding box center [406, 465] width 348 height 73
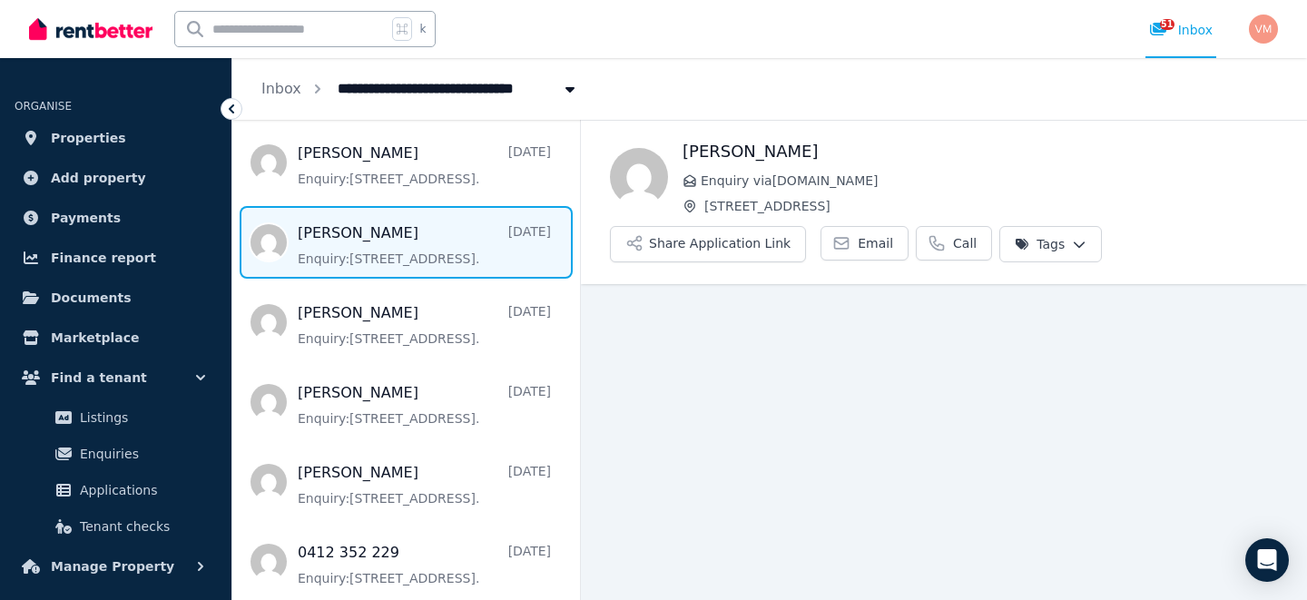
scroll to position [814, 0]
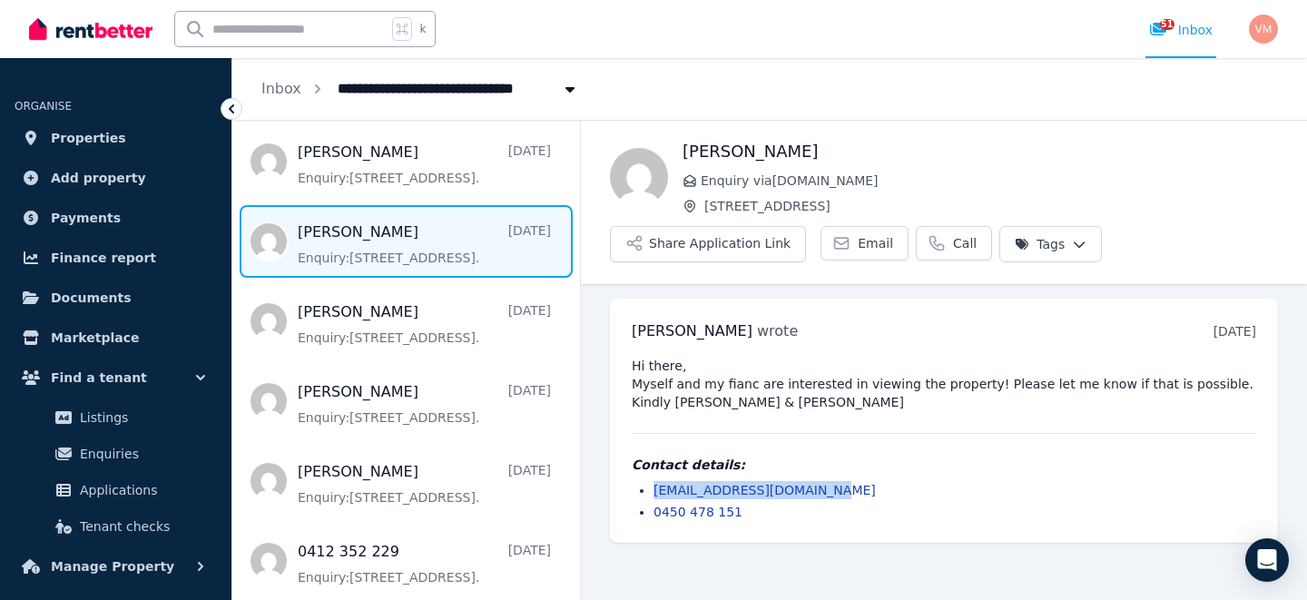
drag, startPoint x: 818, startPoint y: 494, endPoint x: 650, endPoint y: 494, distance: 168.0
click at [650, 494] on ul "[EMAIL_ADDRESS][DOMAIN_NAME] 0450 478 151" at bounding box center [944, 501] width 625 height 40
copy link "[EMAIL_ADDRESS][DOMAIN_NAME]"
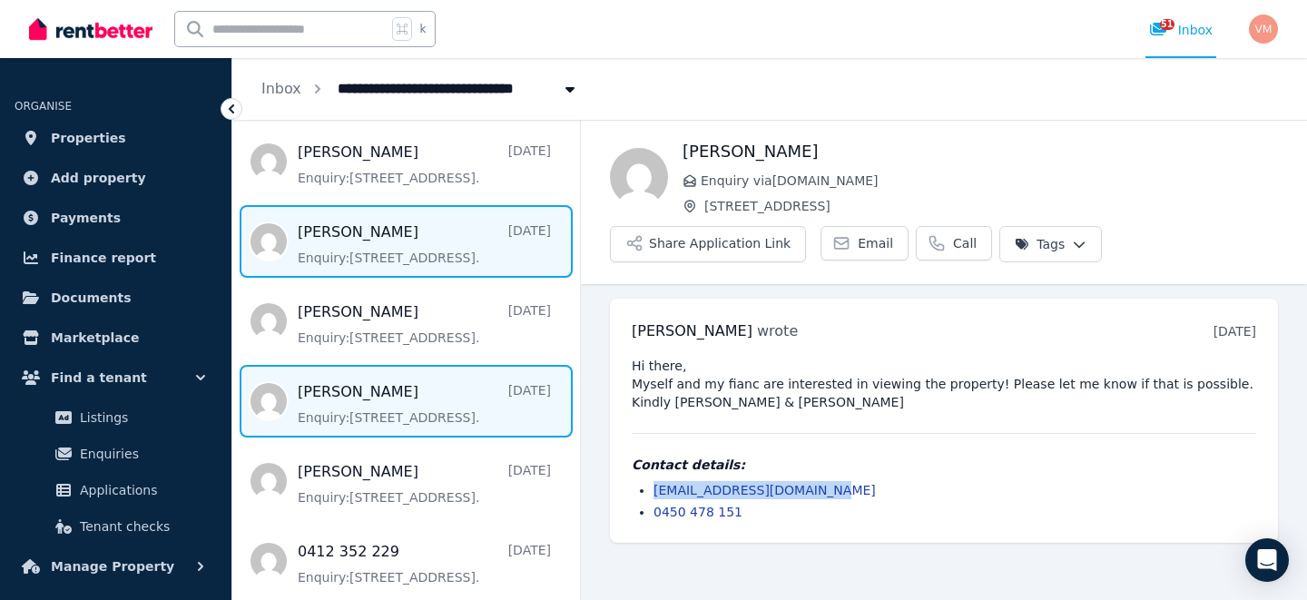
click at [356, 400] on span "Message list" at bounding box center [406, 401] width 348 height 73
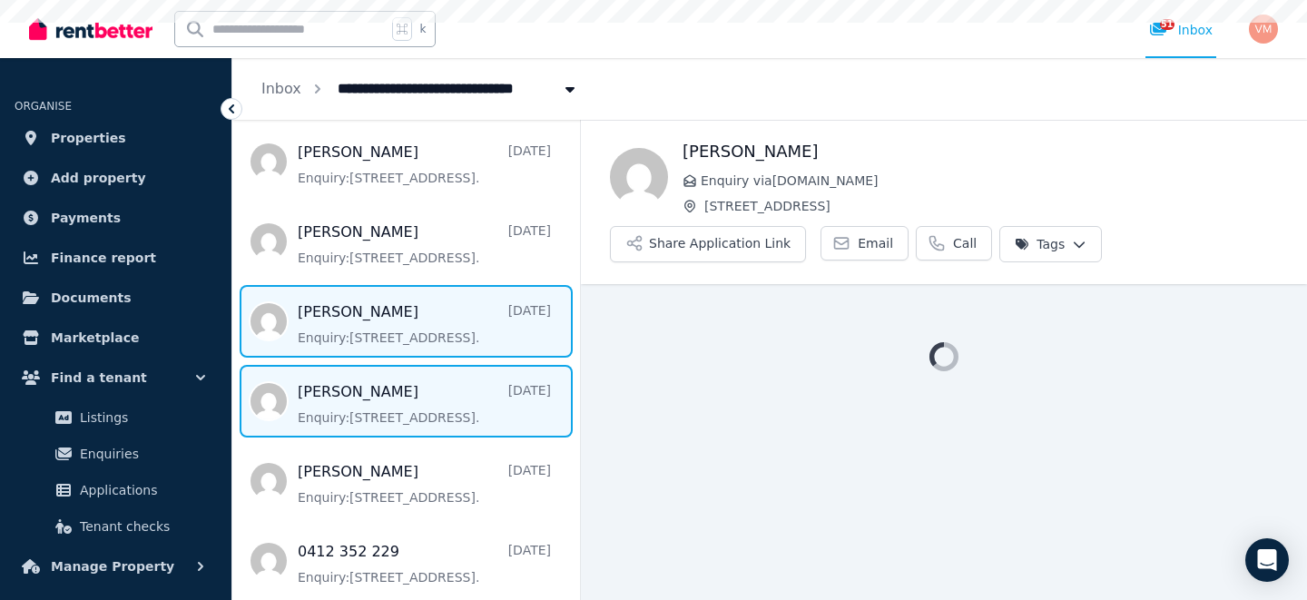
click at [379, 322] on span "Message list" at bounding box center [406, 321] width 348 height 73
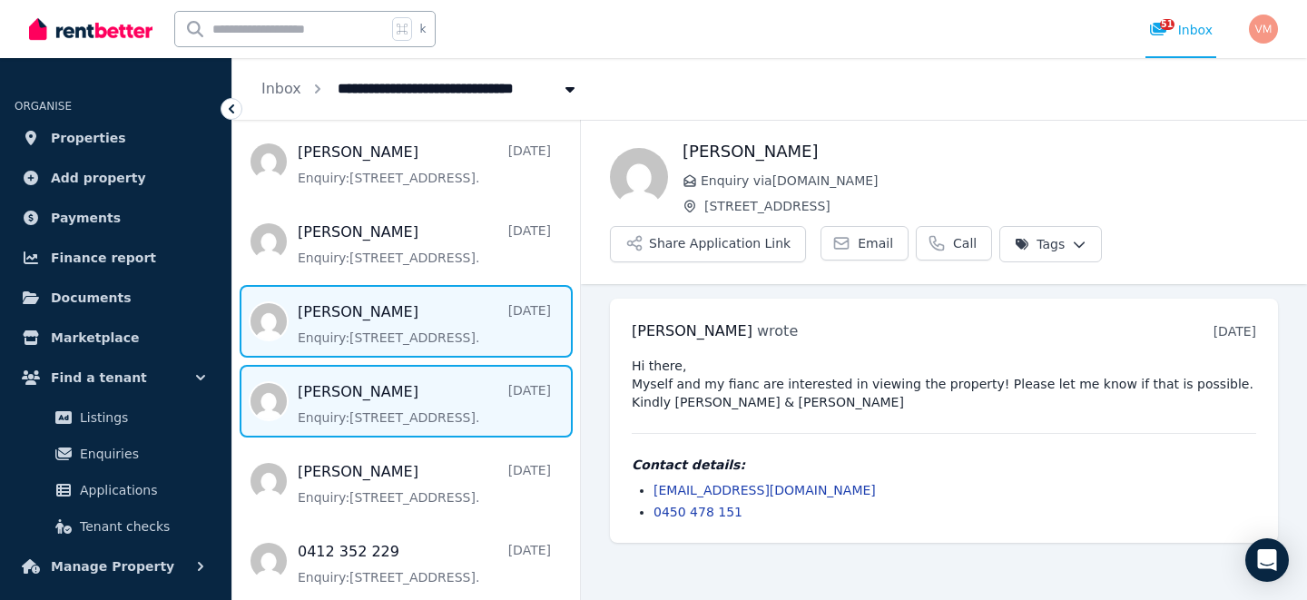
click at [393, 422] on span "Message list" at bounding box center [406, 401] width 348 height 73
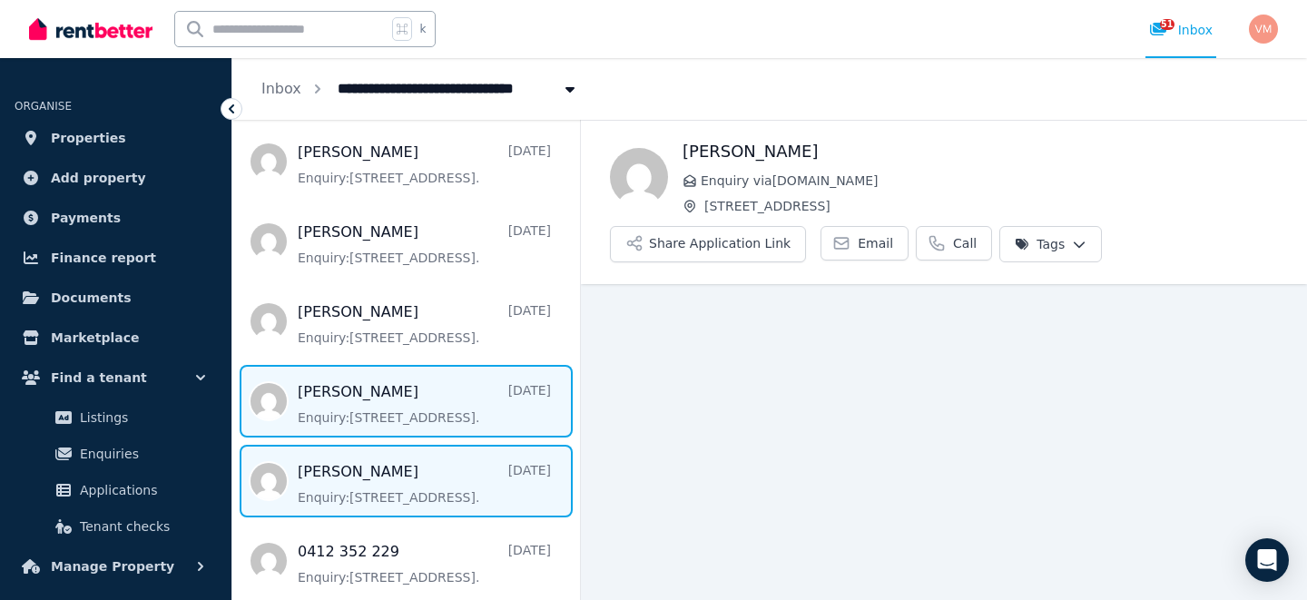
click at [338, 487] on span "Message list" at bounding box center [406, 481] width 348 height 73
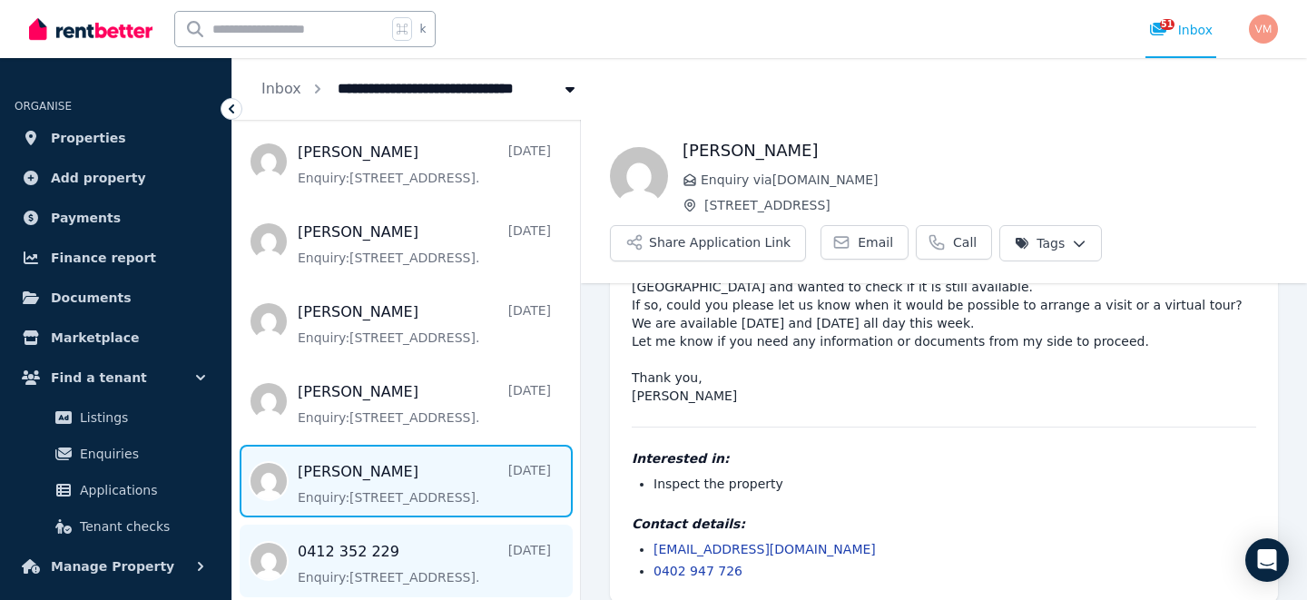
scroll to position [842, 0]
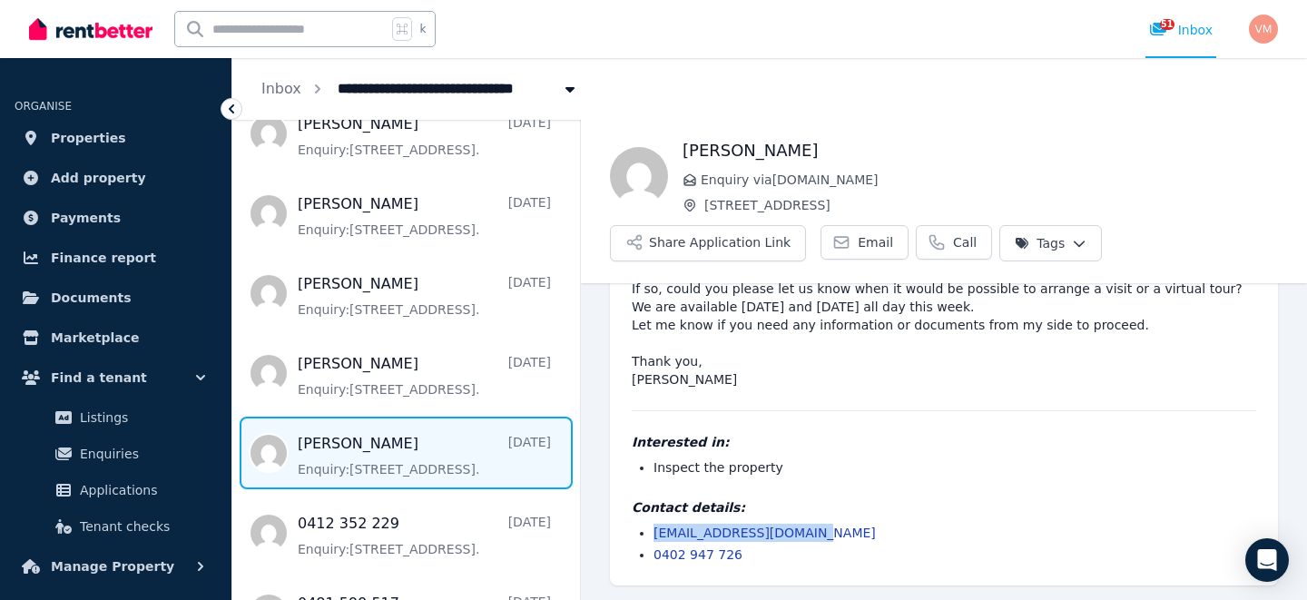
drag, startPoint x: 812, startPoint y: 533, endPoint x: 642, endPoint y: 530, distance: 169.8
click at [654, 531] on li "[EMAIL_ADDRESS][DOMAIN_NAME]" at bounding box center [955, 533] width 603 height 18
copy link "[EMAIL_ADDRESS][DOMAIN_NAME]"
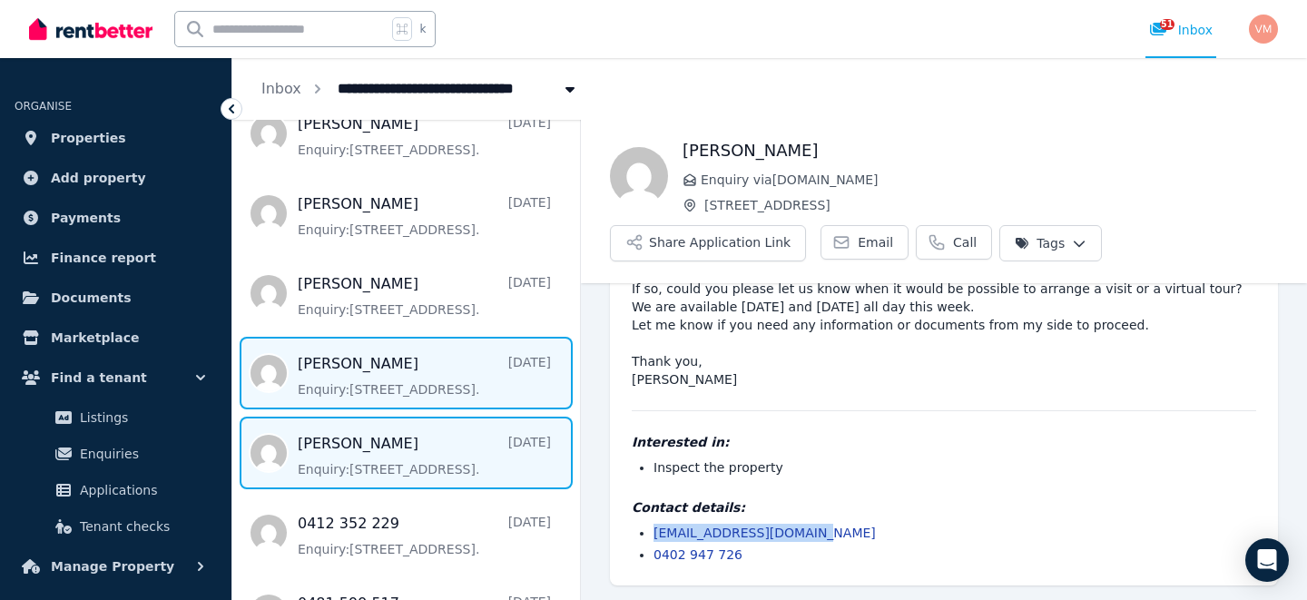
click at [366, 374] on span "Message list" at bounding box center [406, 373] width 348 height 73
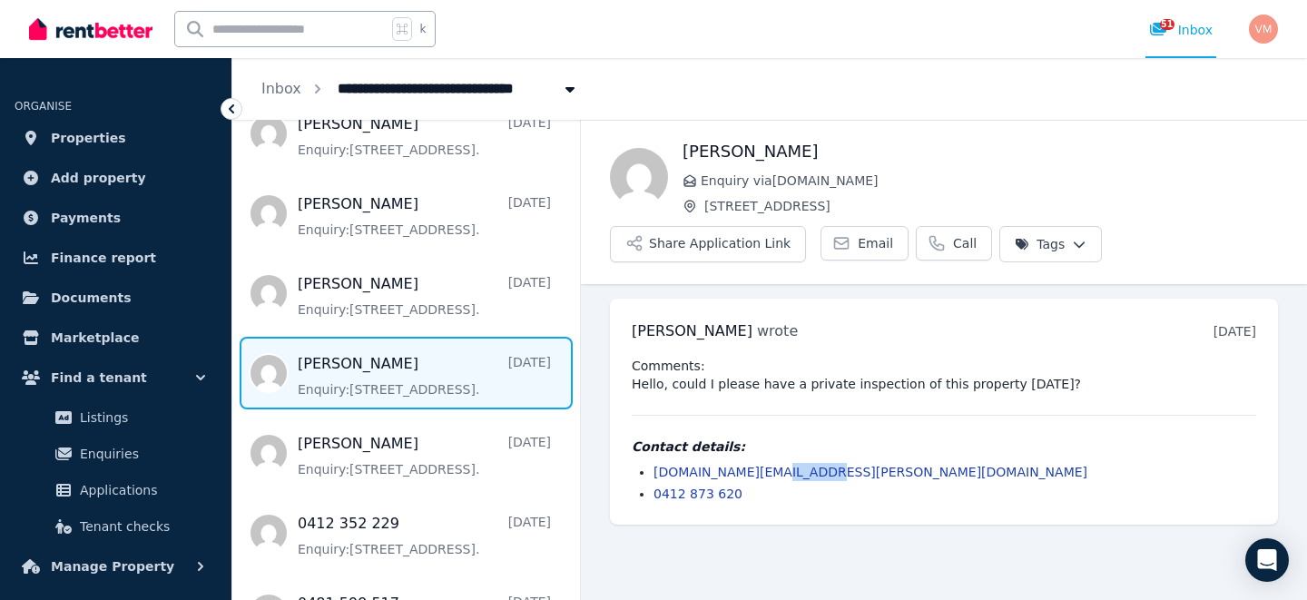
drag, startPoint x: 792, startPoint y: 473, endPoint x: 749, endPoint y: 473, distance: 42.7
click at [746, 473] on li "[DOMAIN_NAME][EMAIL_ADDRESS][PERSON_NAME][DOMAIN_NAME]" at bounding box center [955, 472] width 603 height 18
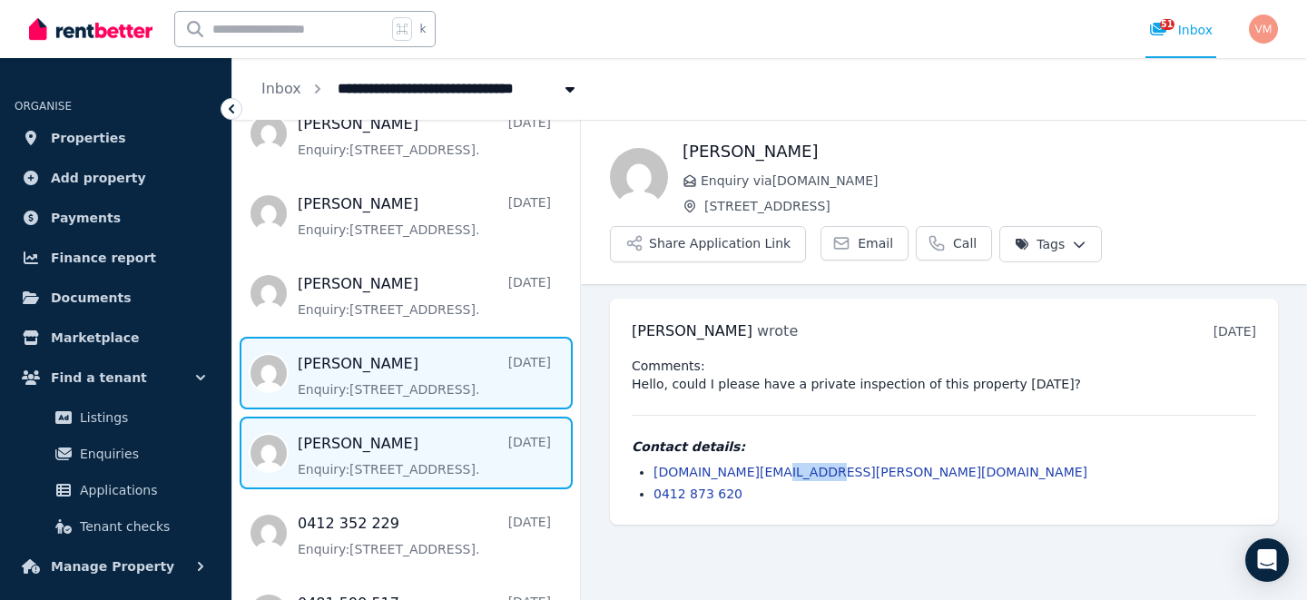
click at [368, 449] on span "Message list" at bounding box center [406, 453] width 348 height 73
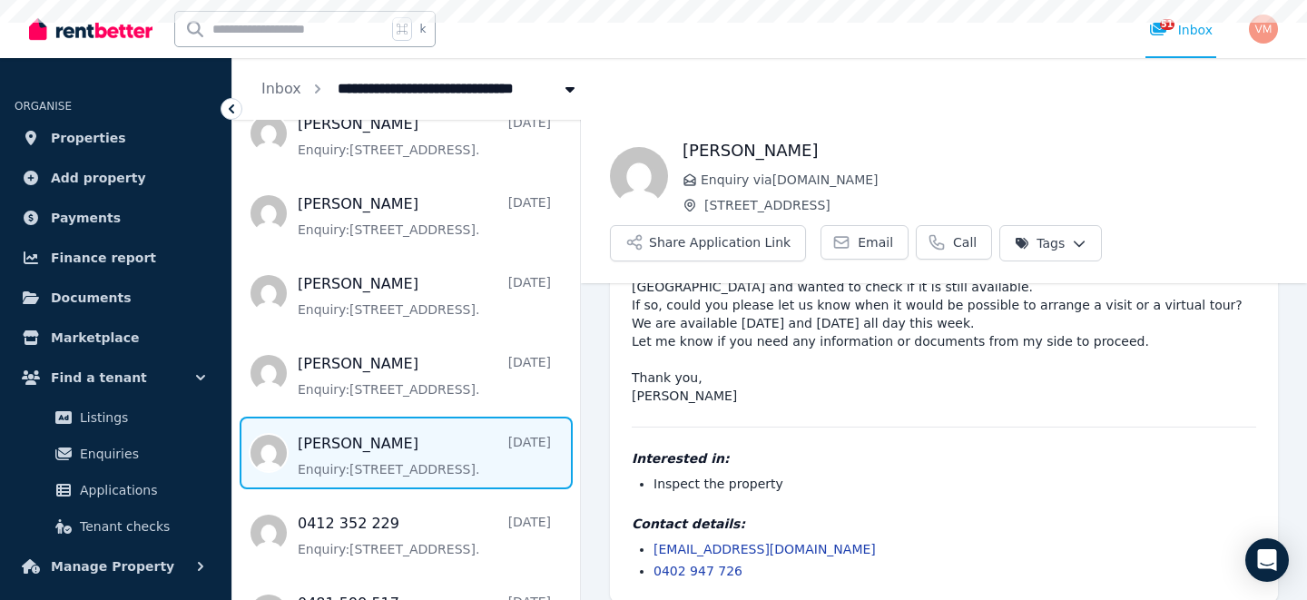
scroll to position [150, 0]
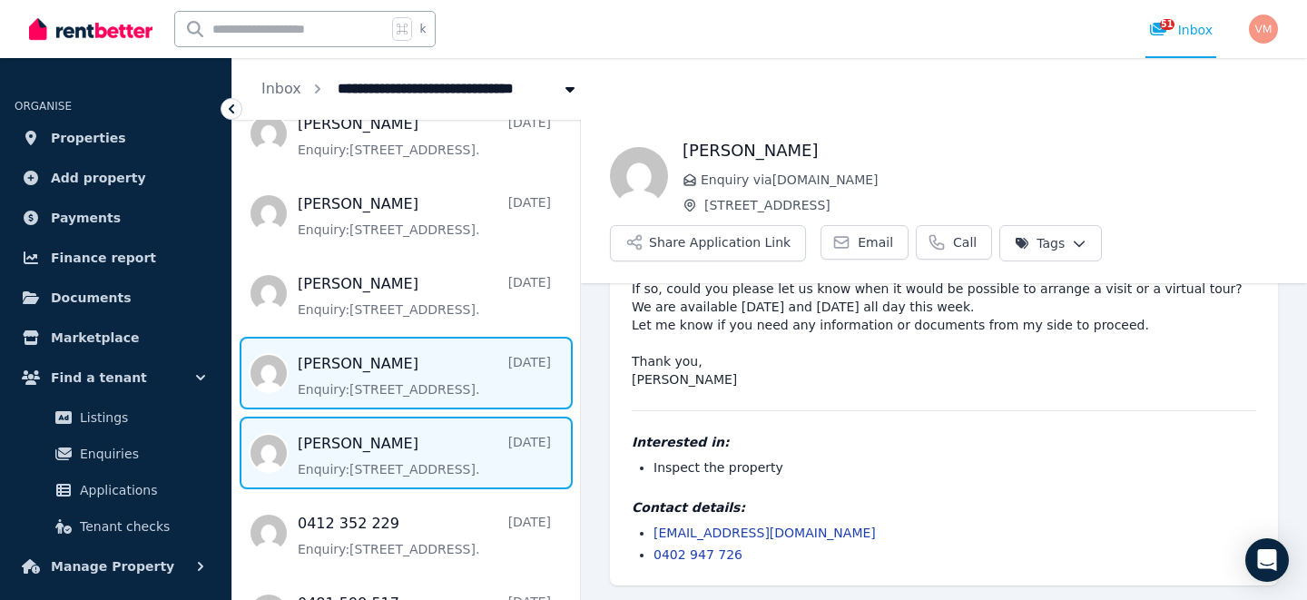
click at [384, 384] on span "Message list" at bounding box center [406, 373] width 348 height 73
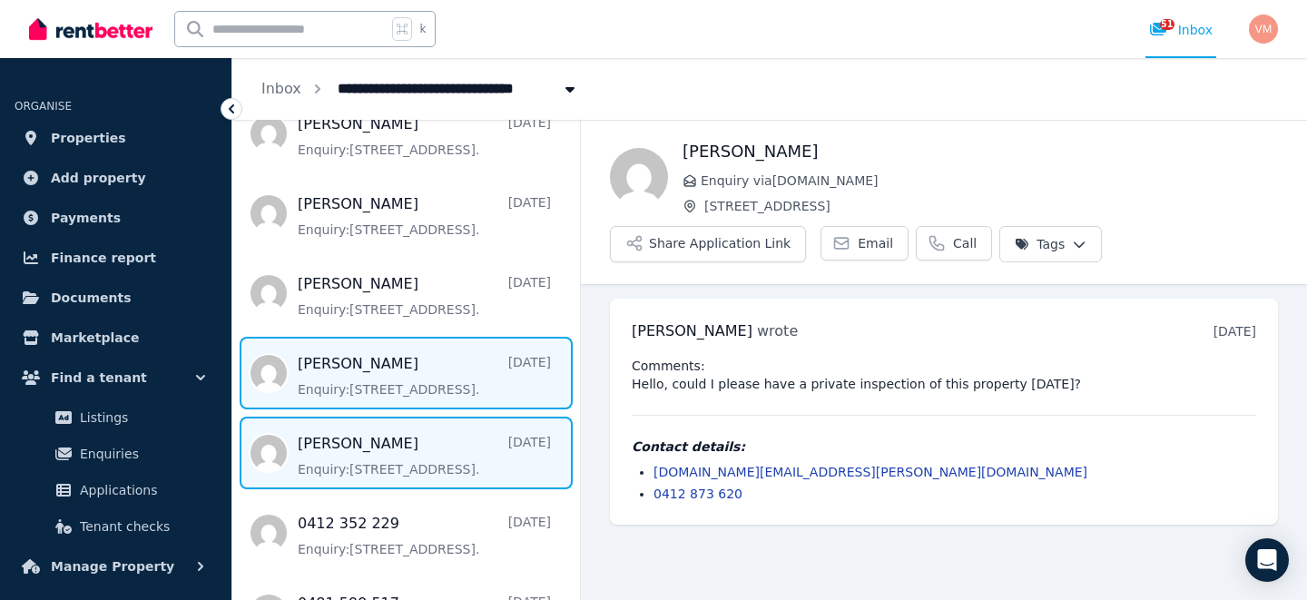
click at [385, 434] on span "Message list" at bounding box center [406, 453] width 348 height 73
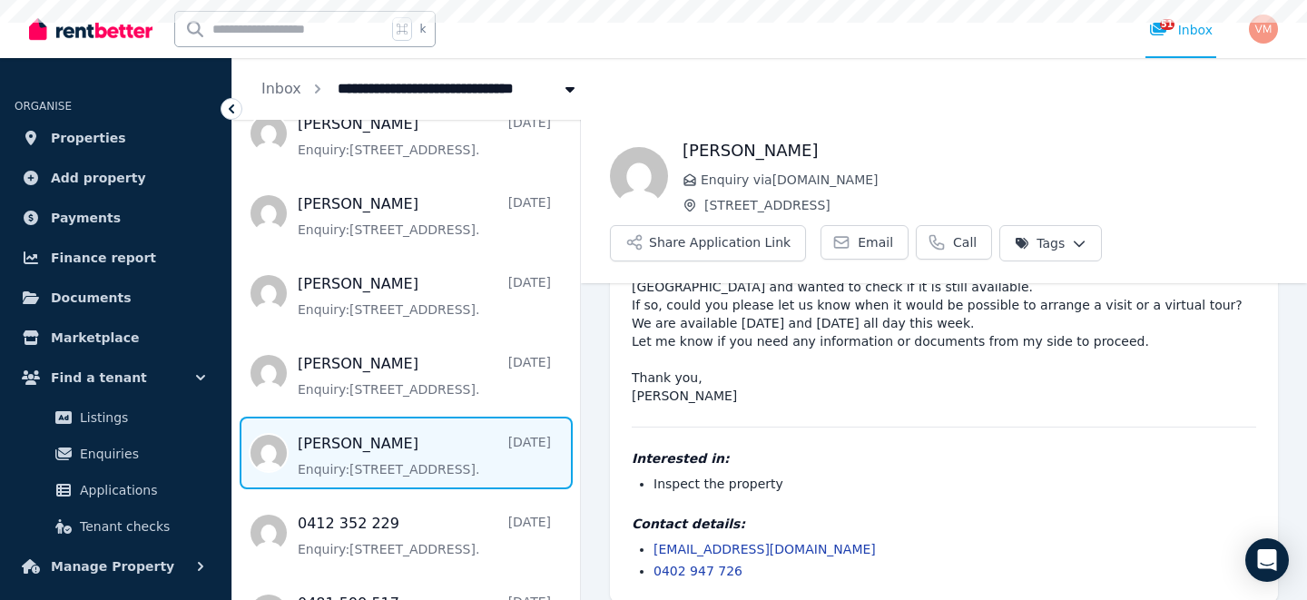
scroll to position [150, 0]
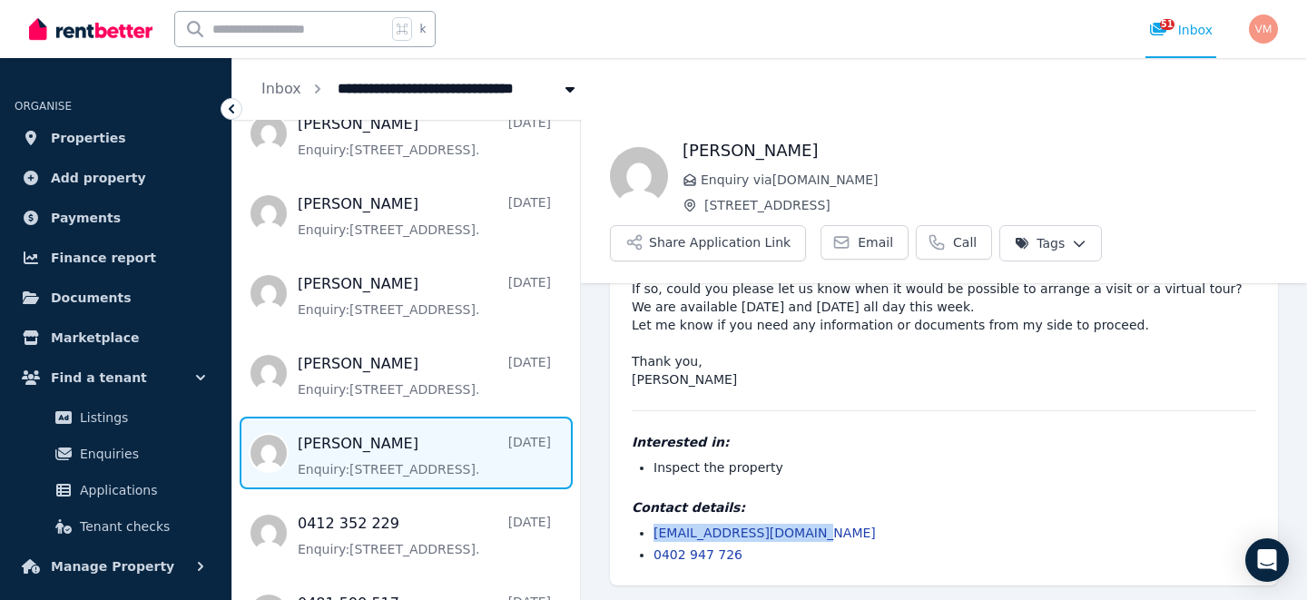
drag, startPoint x: 804, startPoint y: 535, endPoint x: 650, endPoint y: 535, distance: 153.4
click at [650, 535] on ul "[EMAIL_ADDRESS][DOMAIN_NAME] 0402 947 726" at bounding box center [944, 544] width 625 height 40
copy link "[EMAIL_ADDRESS][DOMAIN_NAME]"
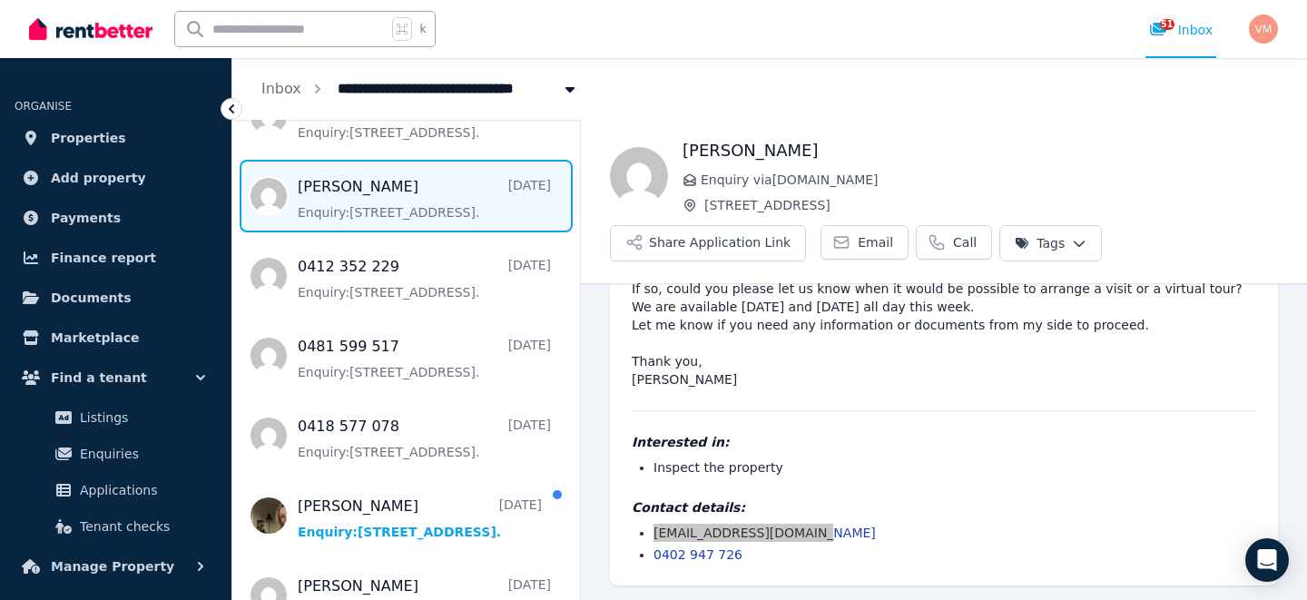
scroll to position [1102, 0]
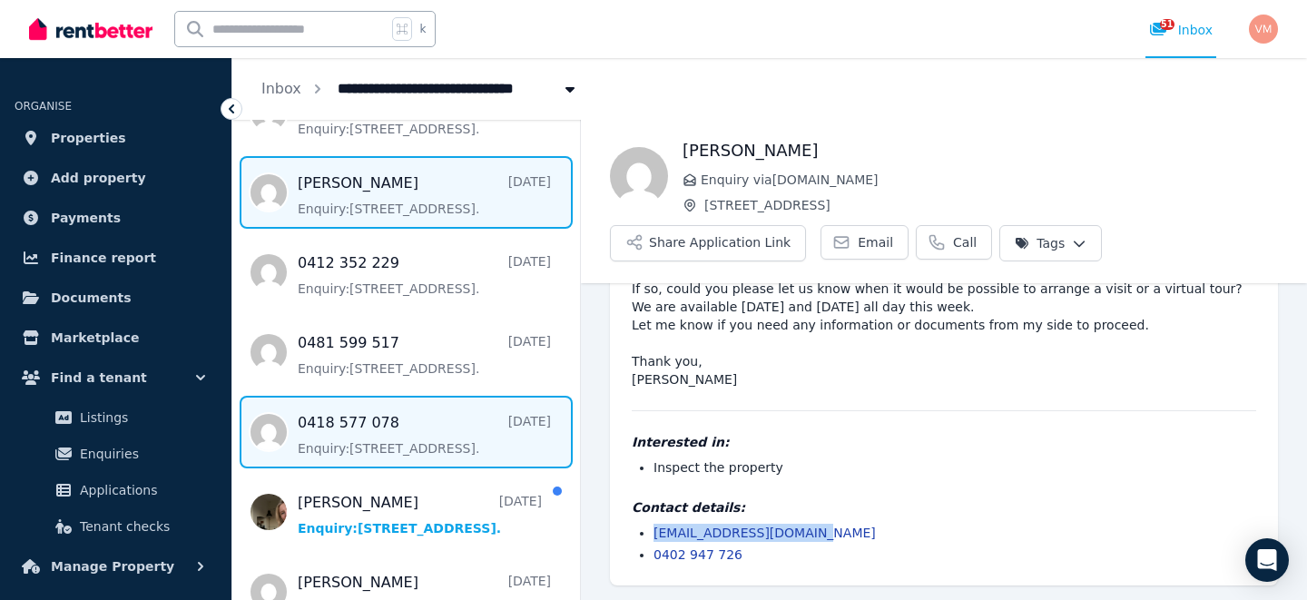
click at [419, 435] on span "Message list" at bounding box center [406, 432] width 348 height 73
